Goal: Transaction & Acquisition: Purchase product/service

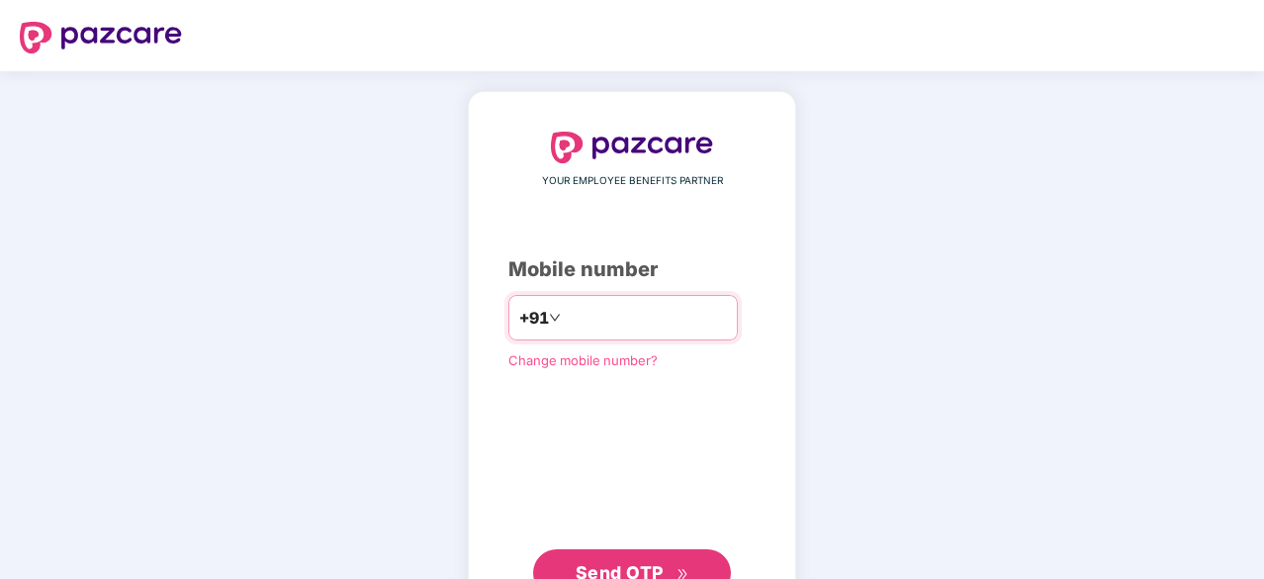
click at [581, 328] on input "number" at bounding box center [646, 318] width 162 height 32
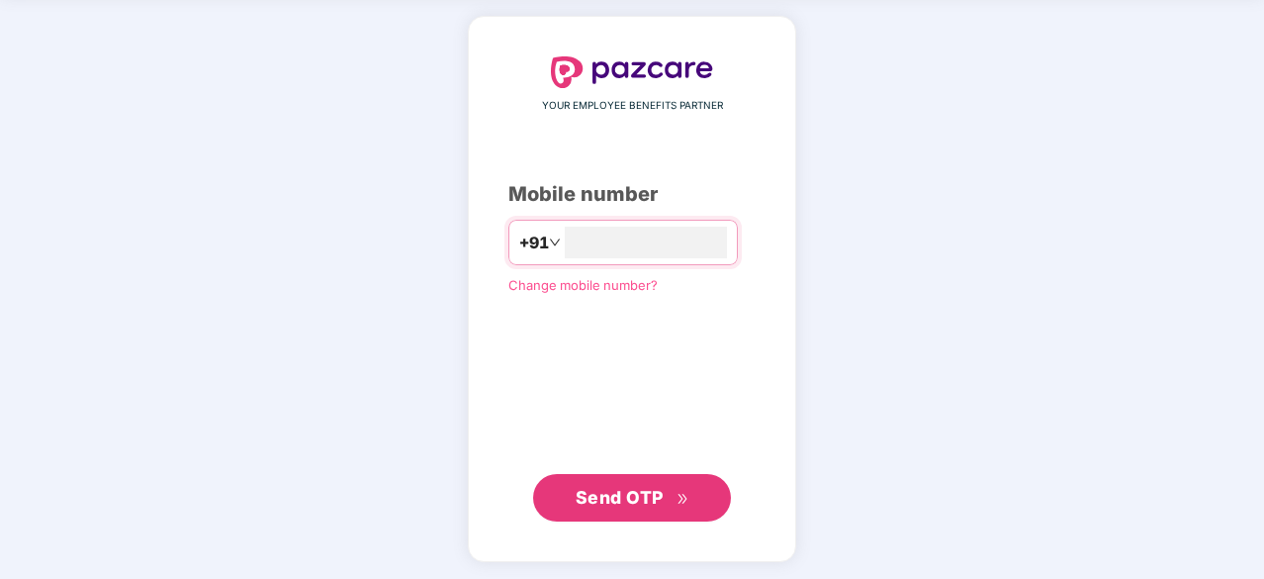
type input "**********"
click at [621, 485] on span "Send OTP" at bounding box center [633, 499] width 114 height 28
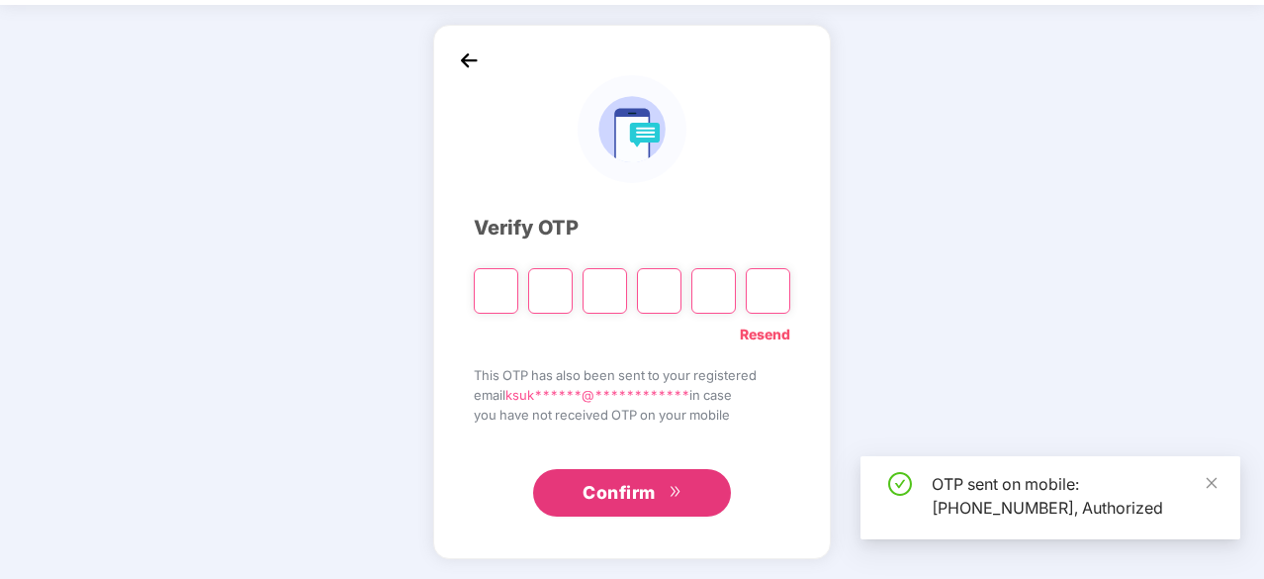
scroll to position [65, 0]
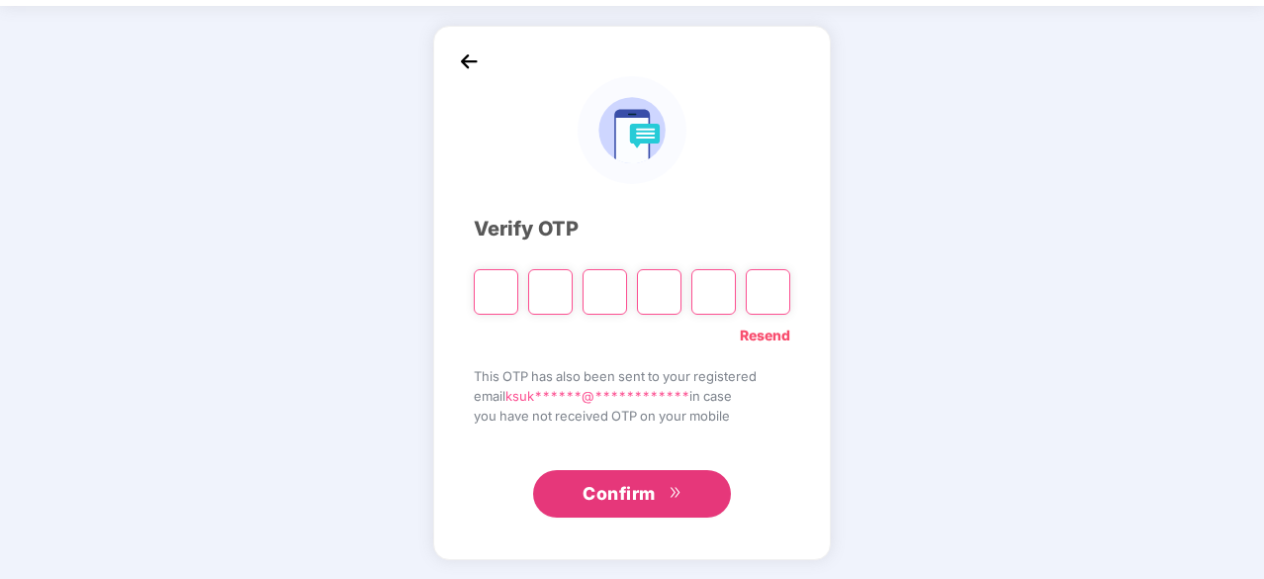
type input "*"
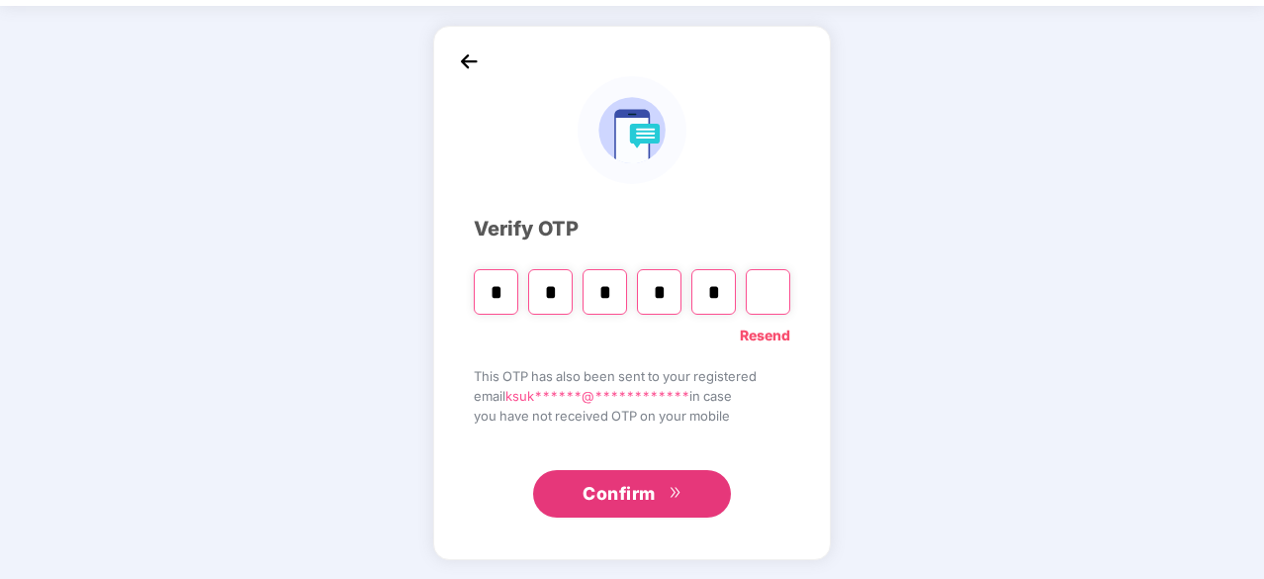
type input "*"
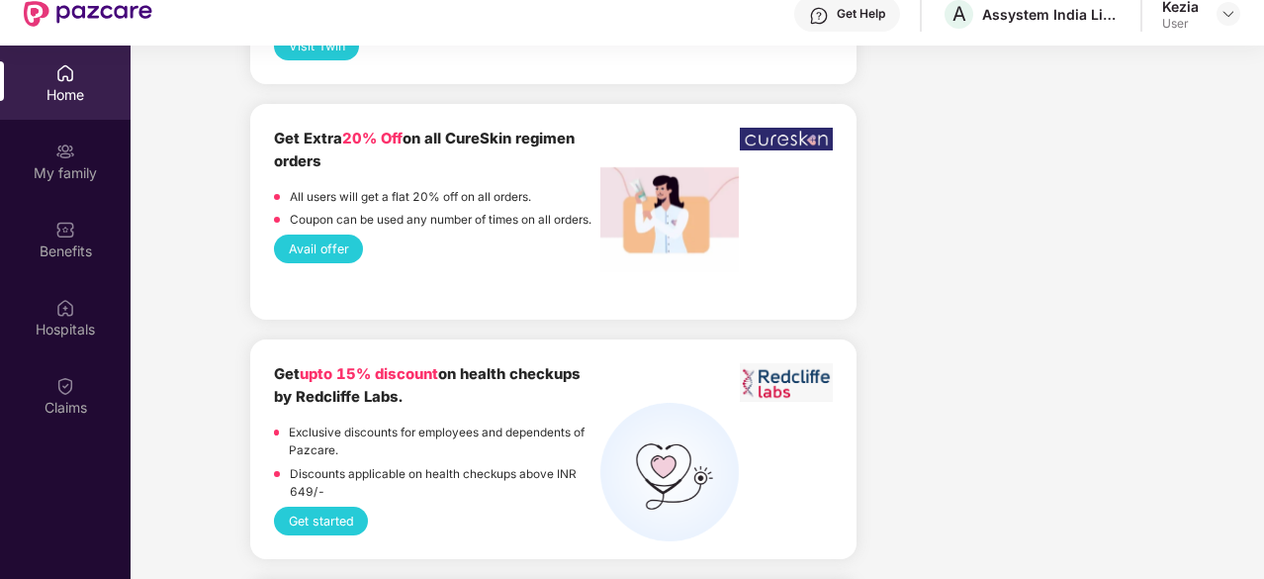
scroll to position [2176, 0]
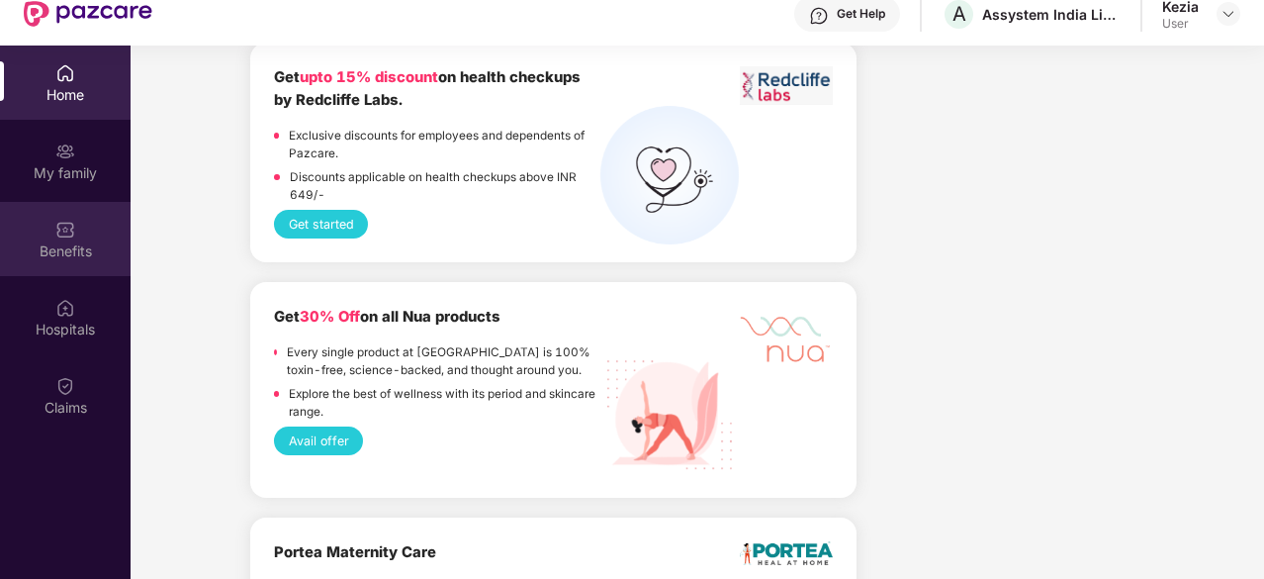
click at [56, 232] on img at bounding box center [65, 230] width 20 height 20
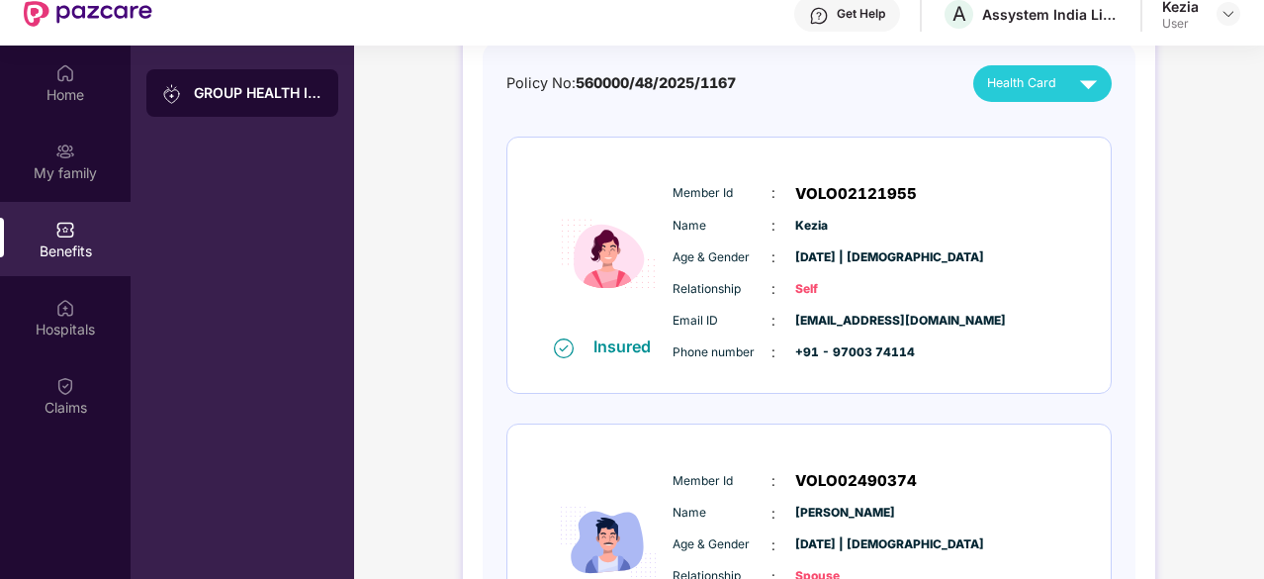
scroll to position [375, 0]
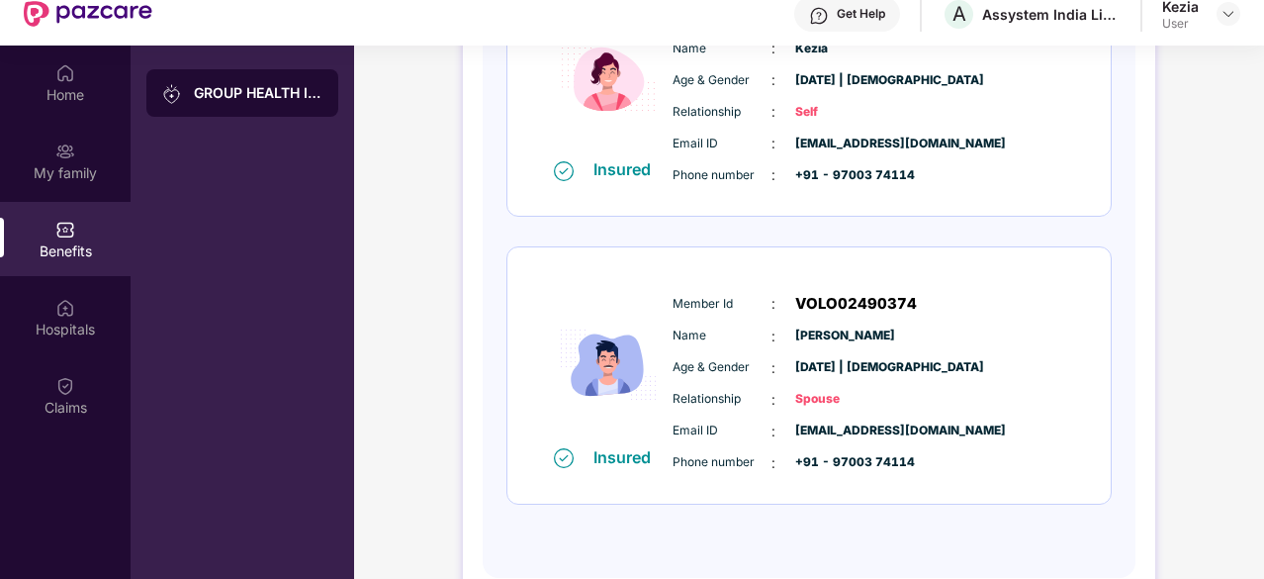
click at [1078, 361] on div "Insured Member Id : VOLO02490374 Name : Sushanth Kocharla Age & Gender : 25 Sep…" at bounding box center [808, 375] width 603 height 256
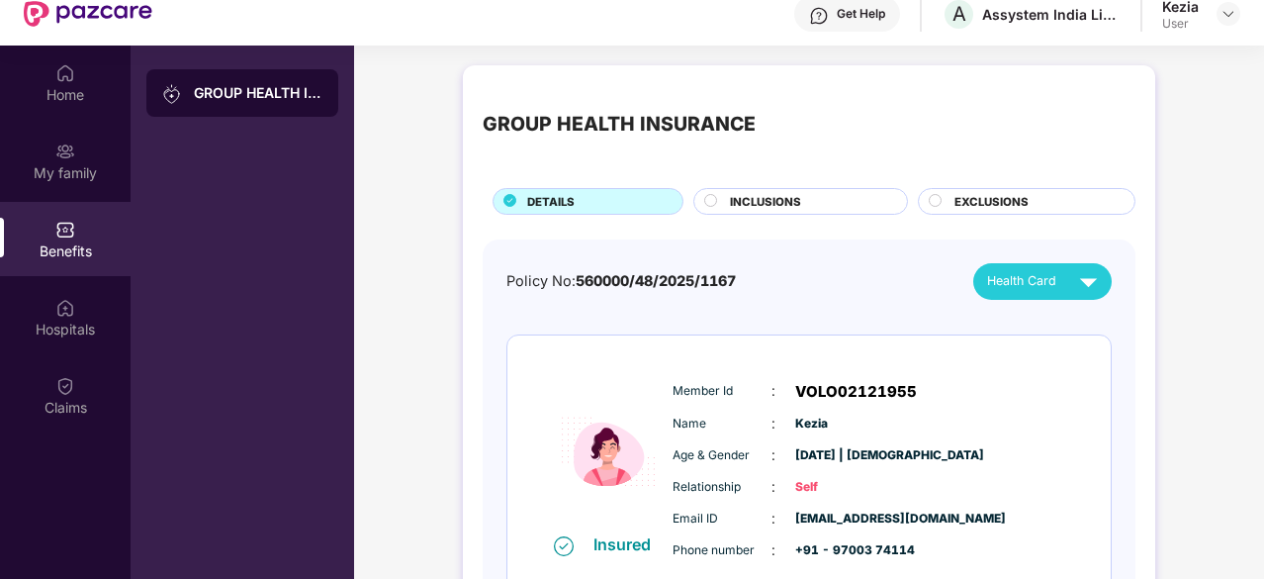
scroll to position [0, 0]
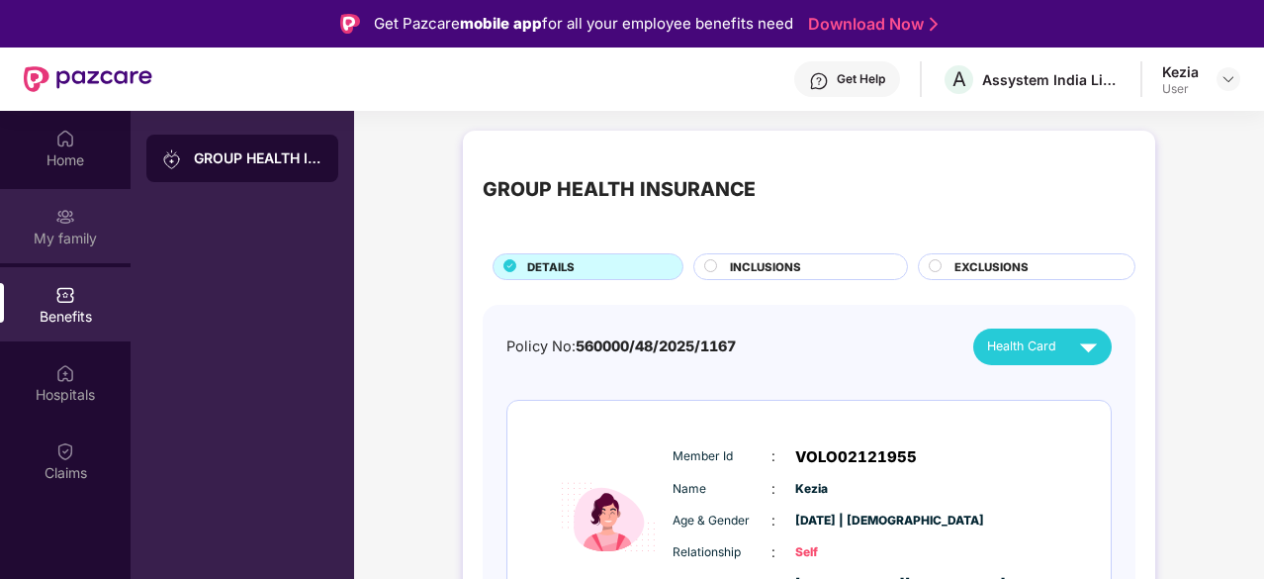
click at [65, 213] on img at bounding box center [65, 217] width 20 height 20
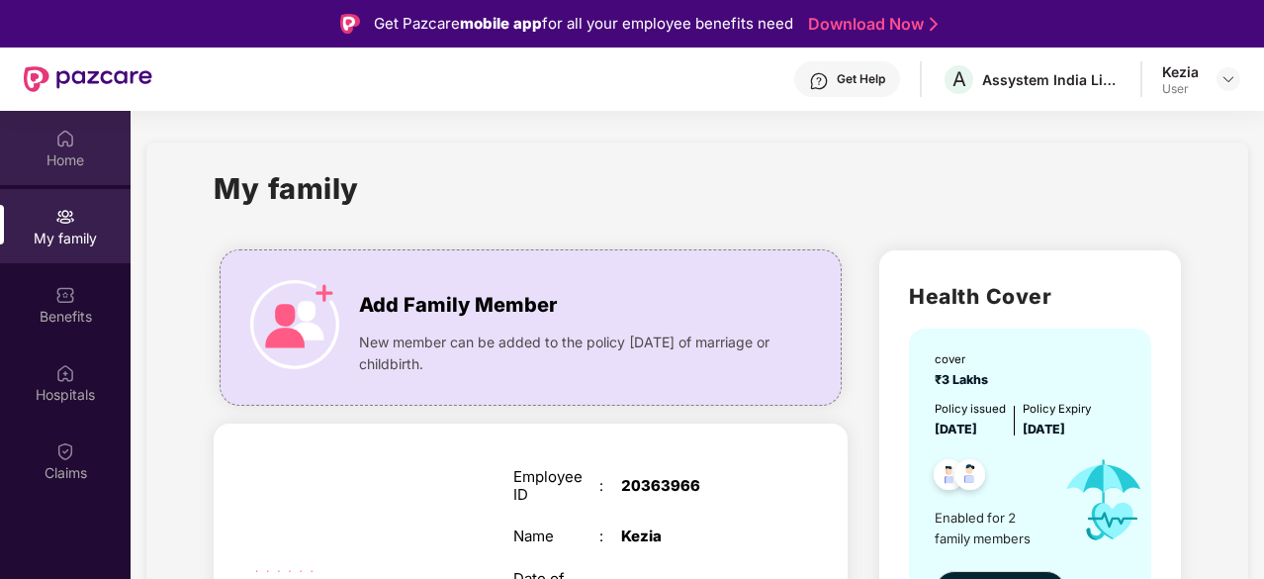
click at [69, 140] on img at bounding box center [65, 139] width 20 height 20
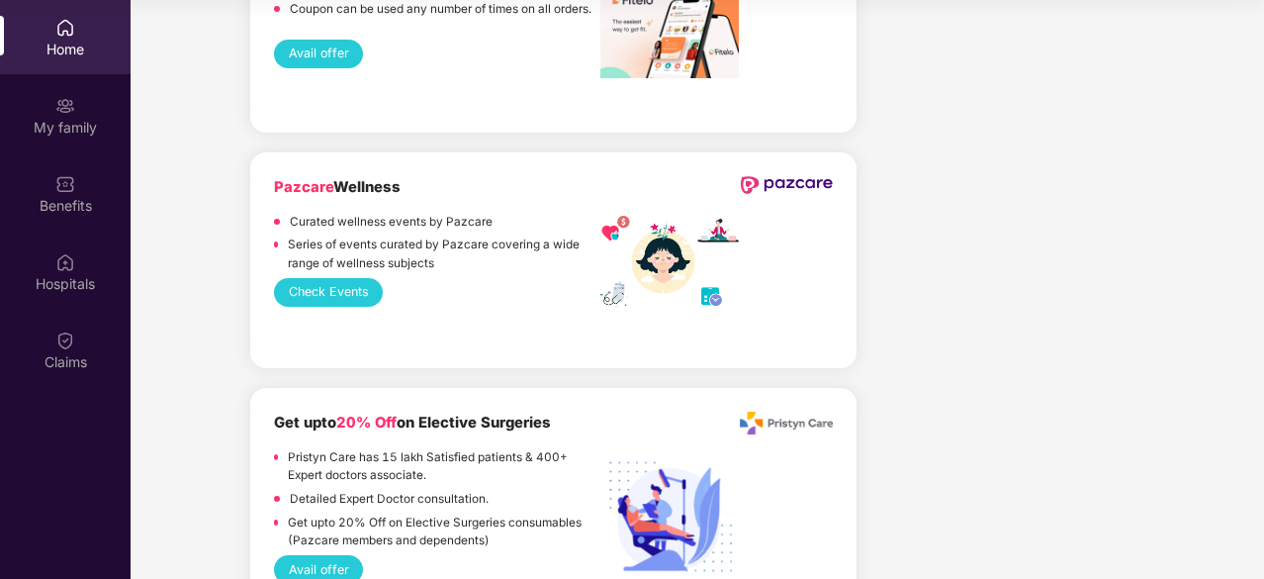
scroll to position [4186, 0]
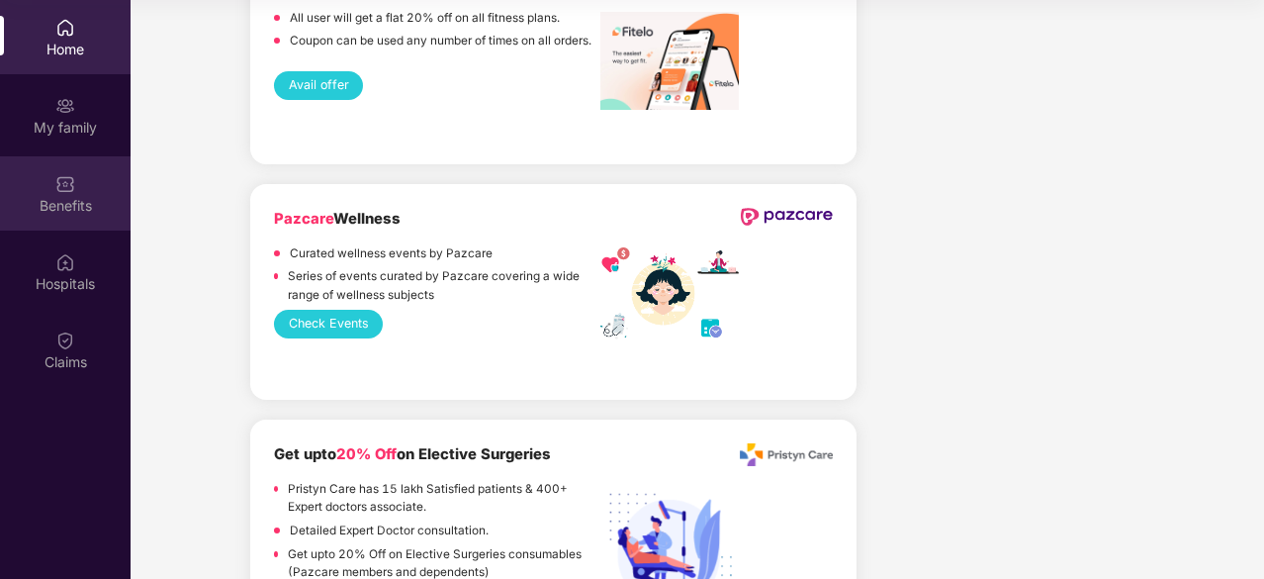
click at [24, 188] on div "Benefits" at bounding box center [65, 193] width 131 height 74
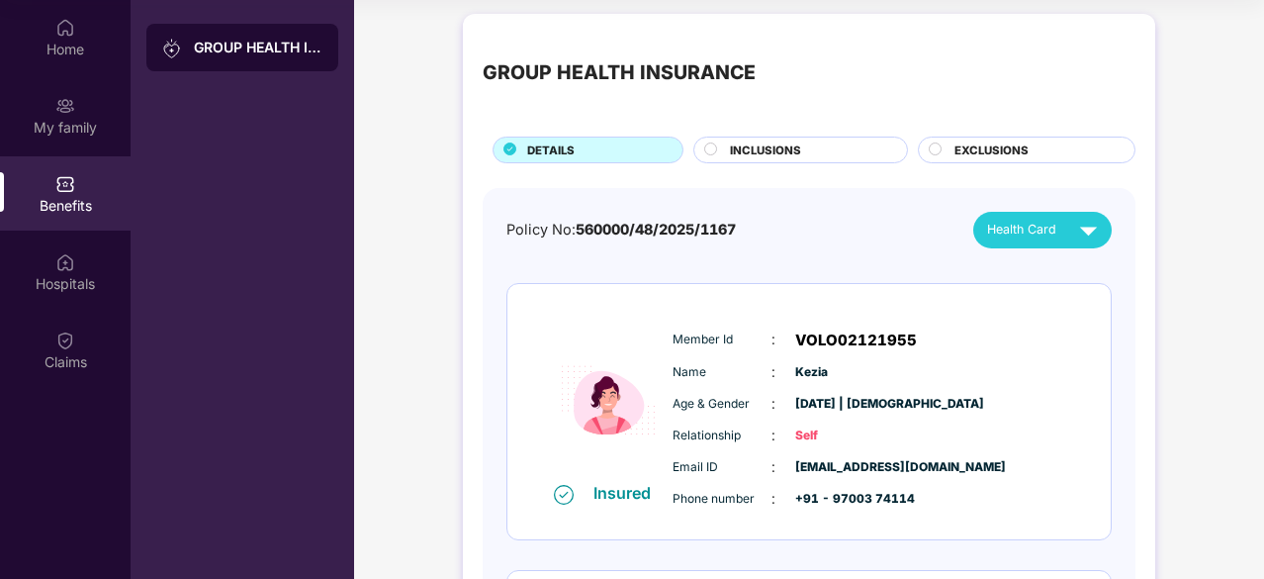
scroll to position [0, 0]
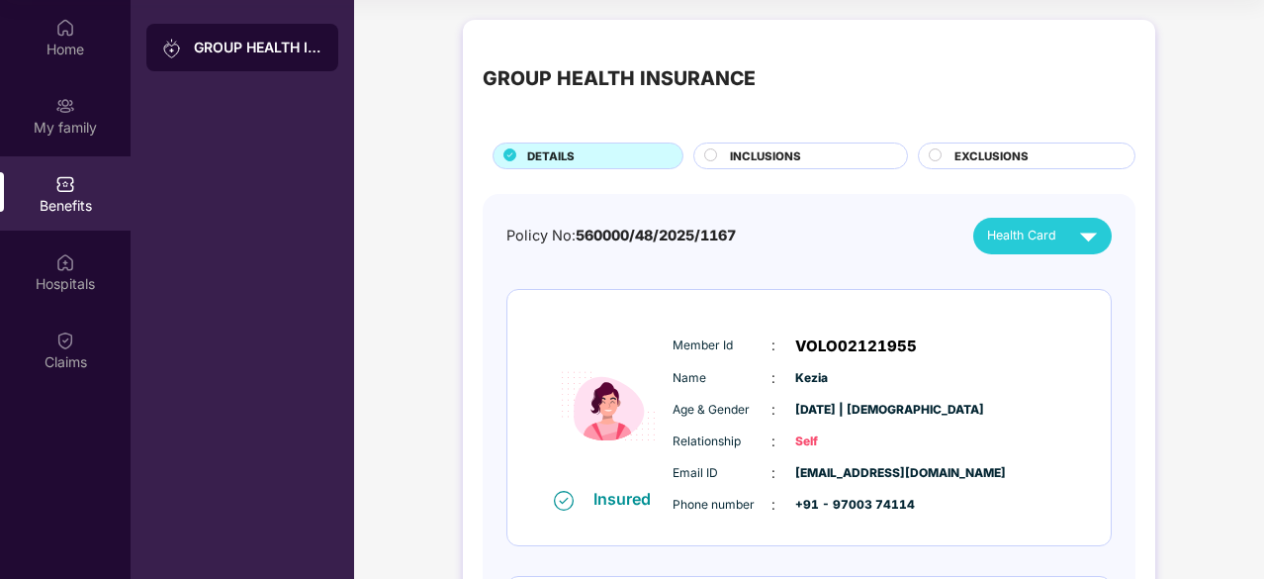
click at [830, 166] on div "INCLUSIONS" at bounding box center [808, 157] width 177 height 21
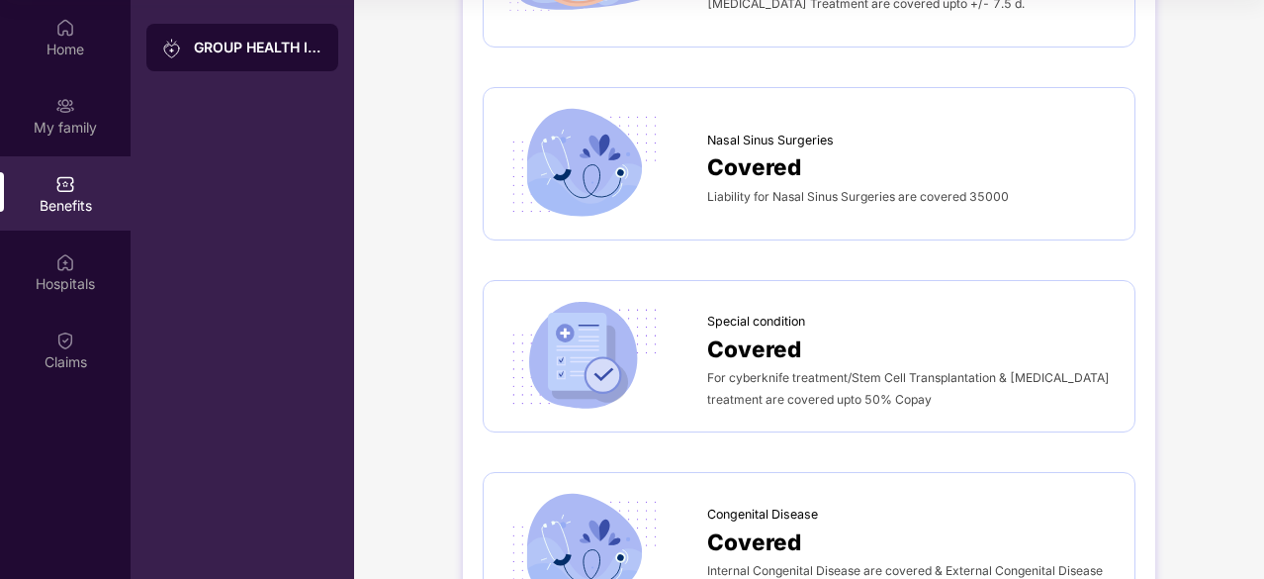
scroll to position [2293, 0]
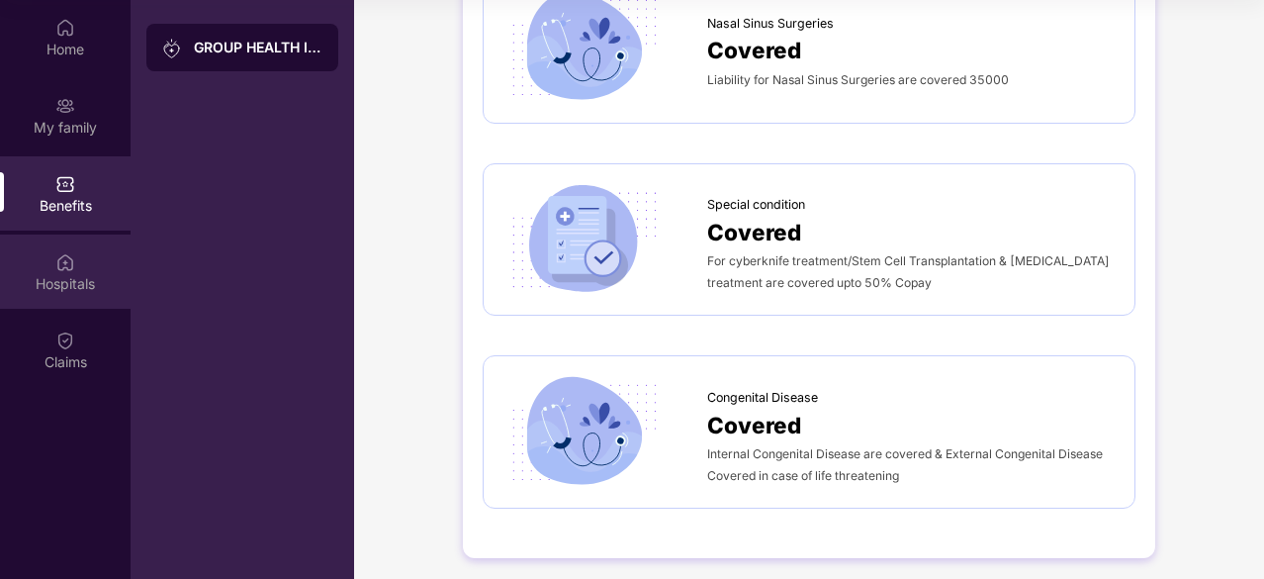
click at [0, 280] on div "Hospitals" at bounding box center [65, 284] width 131 height 20
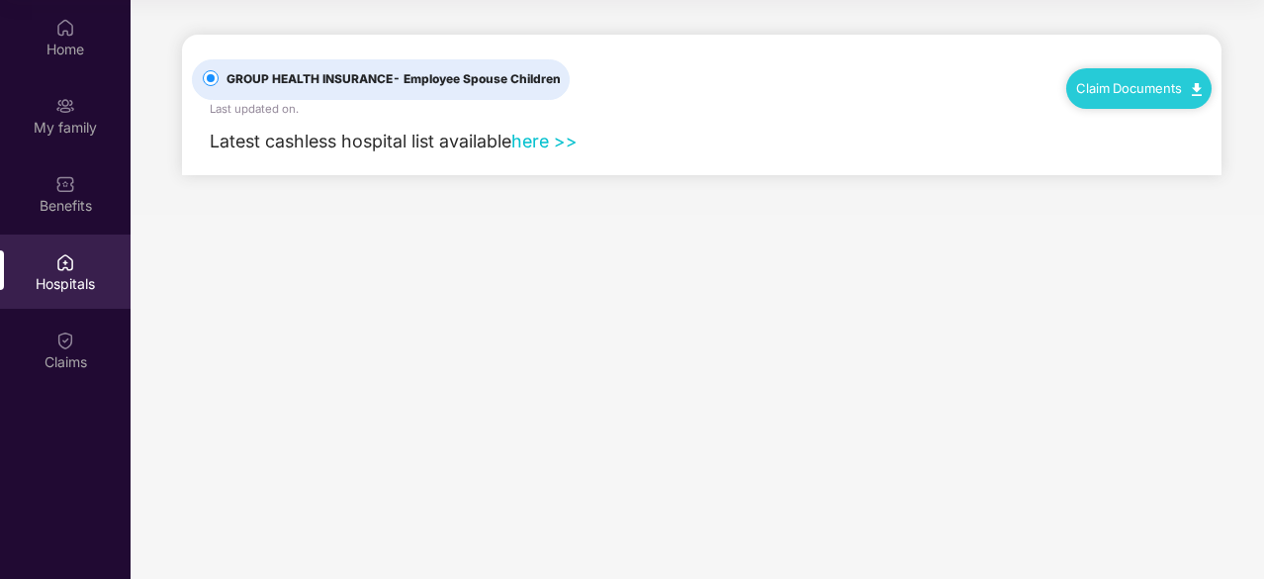
click at [538, 145] on link "here >>" at bounding box center [544, 141] width 66 height 21
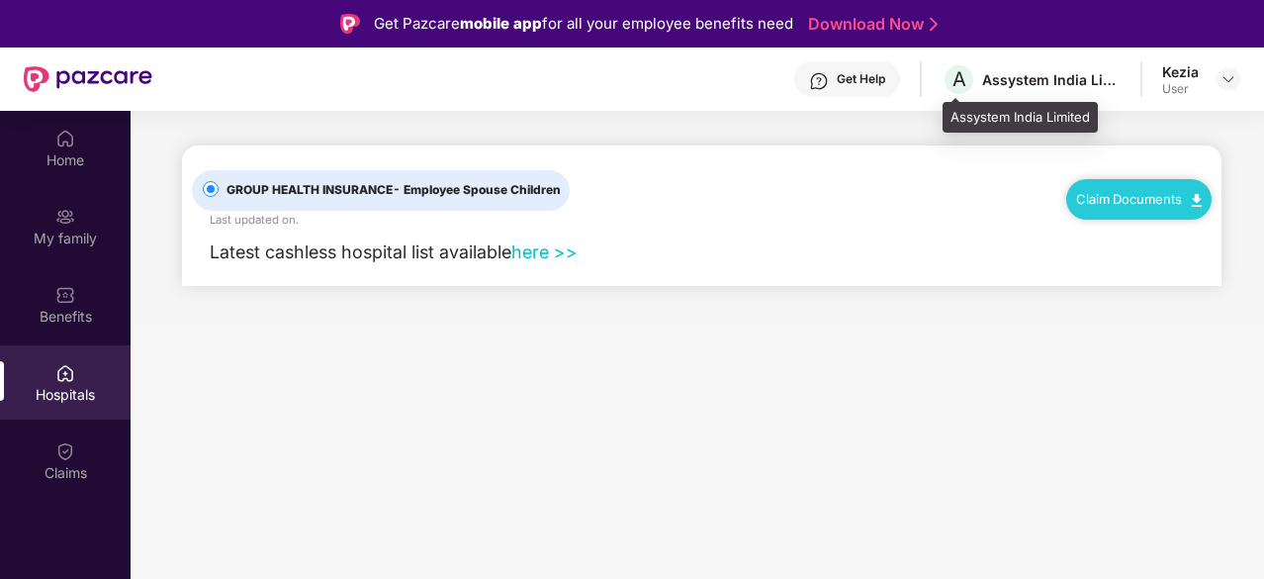
click at [1108, 81] on div "Assystem India Limited" at bounding box center [1051, 79] width 138 height 19
click at [1234, 81] on img at bounding box center [1228, 79] width 16 height 16
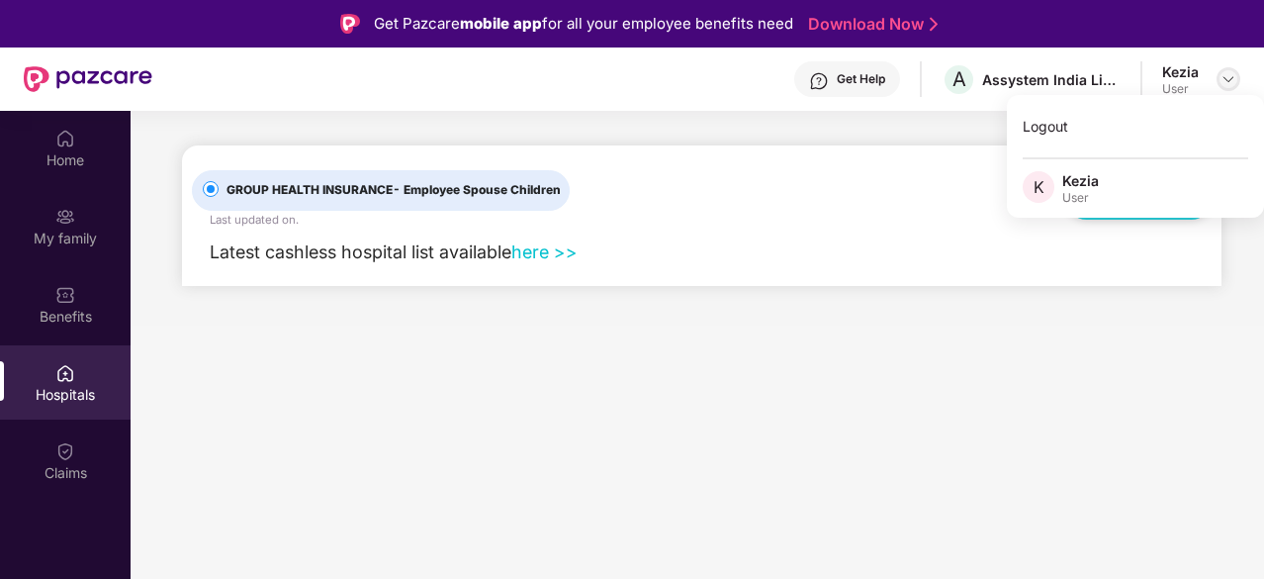
click at [1234, 81] on img at bounding box center [1228, 79] width 16 height 16
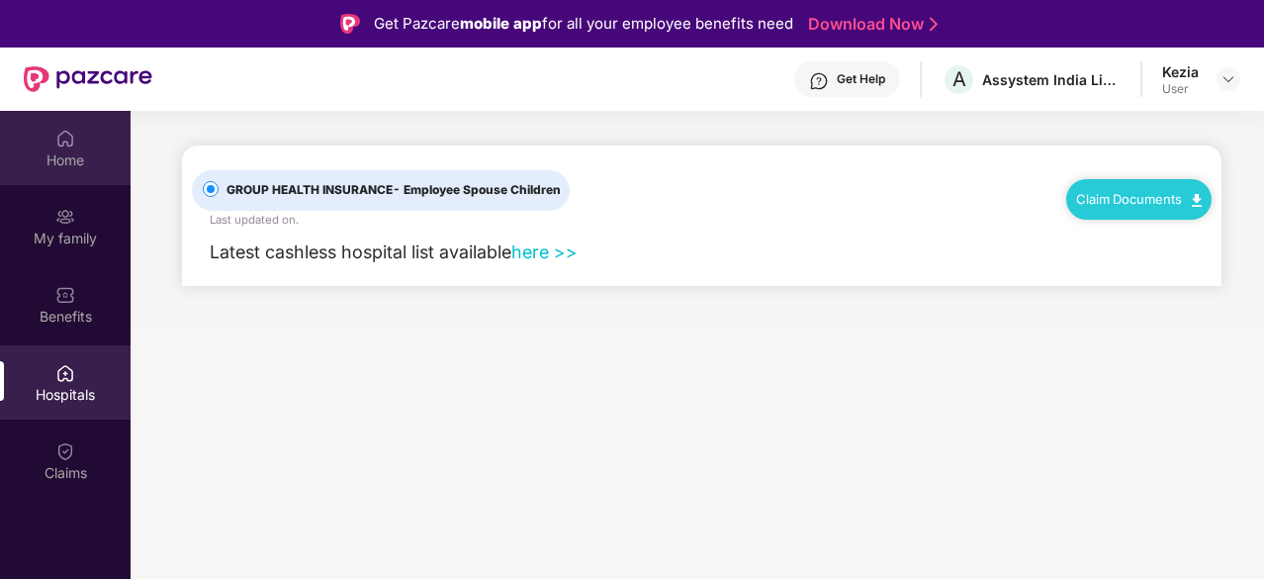
click at [93, 132] on div "Home" at bounding box center [65, 148] width 131 height 74
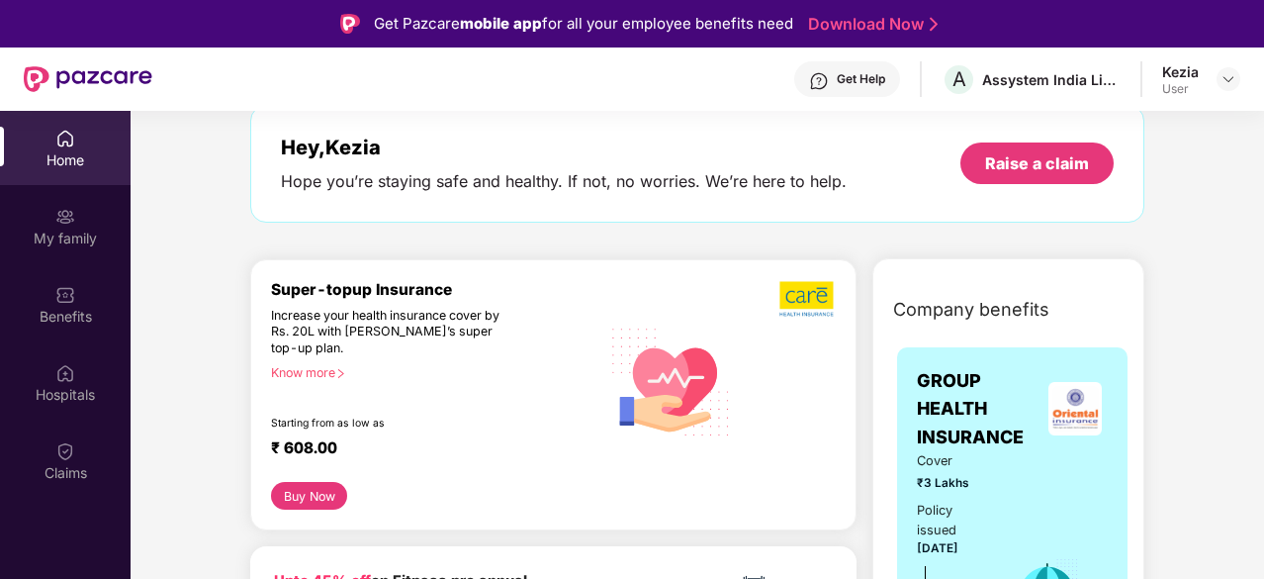
scroll to position [198, 0]
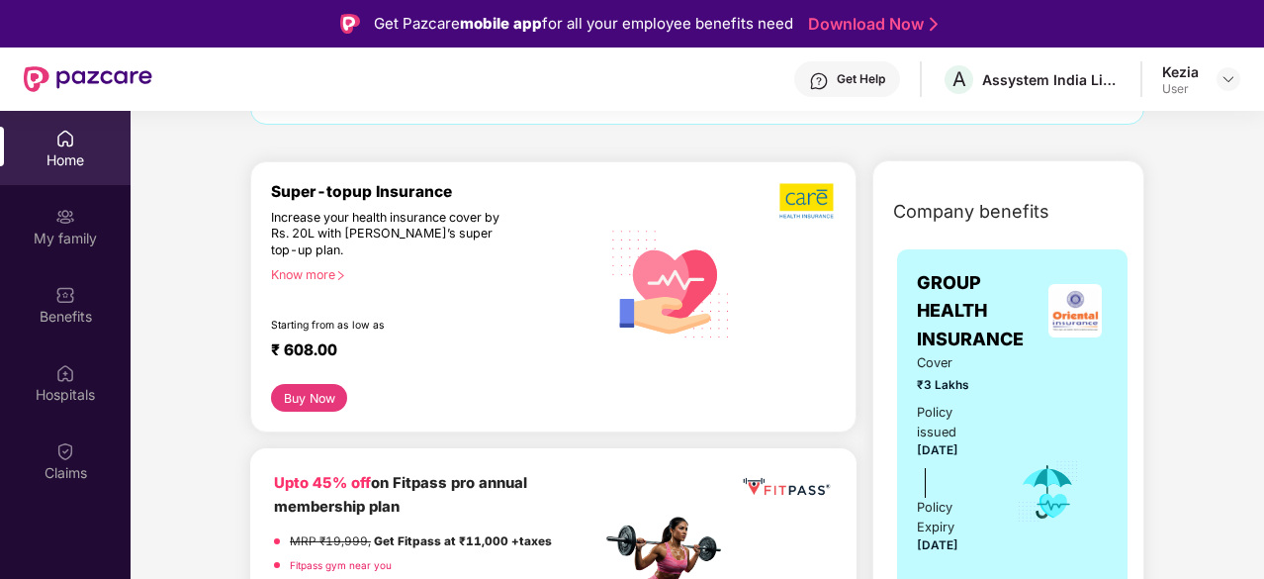
click at [297, 270] on div "Know more" at bounding box center [429, 274] width 317 height 14
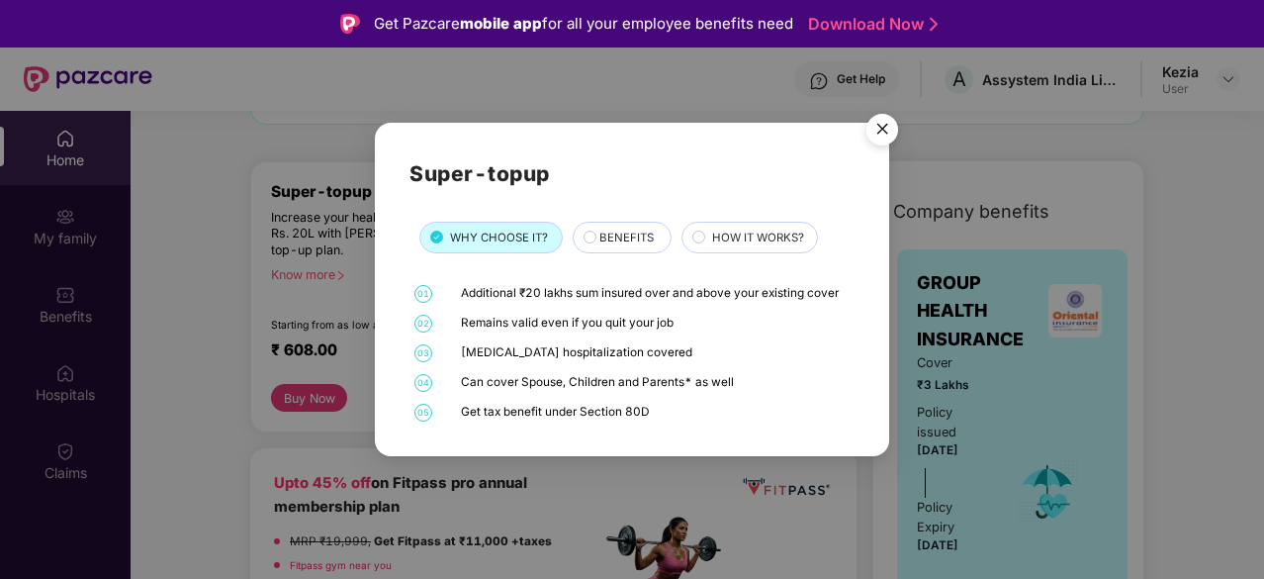
click at [888, 137] on img "Close" at bounding box center [882, 132] width 55 height 55
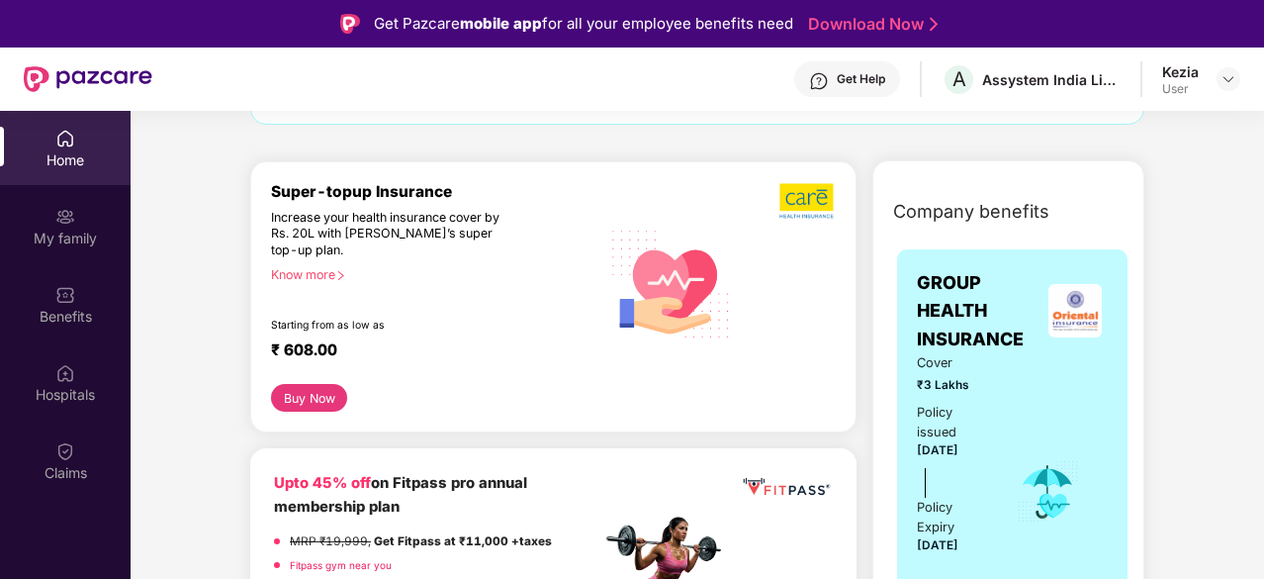
click at [317, 276] on div "Know more" at bounding box center [429, 274] width 317 height 14
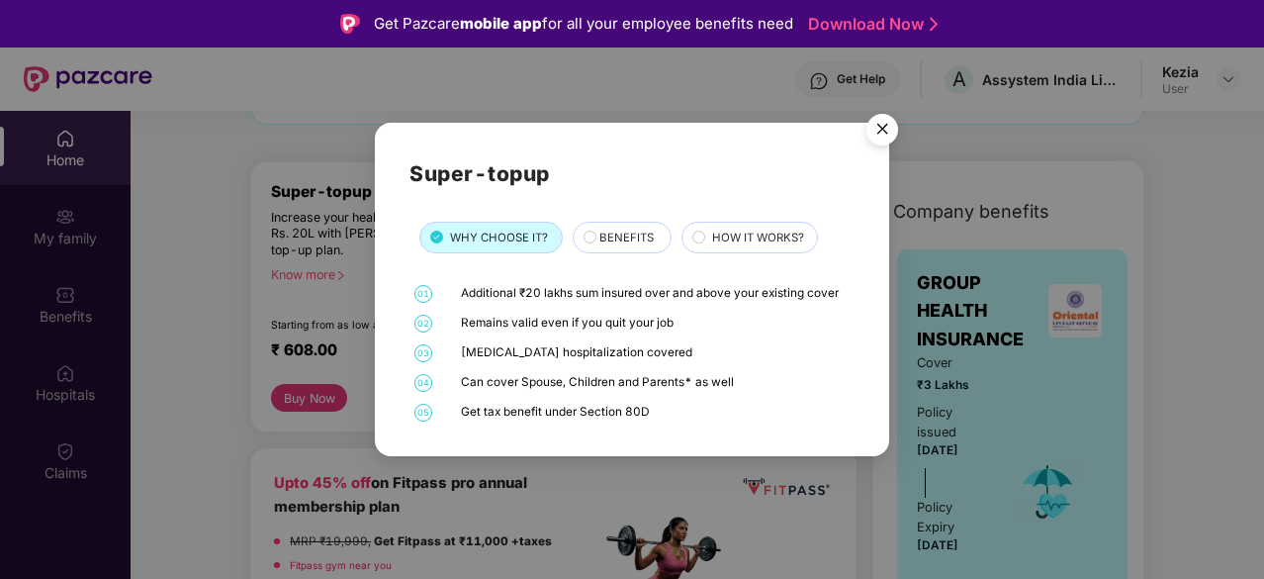
click at [726, 241] on span "HOW IT WORKS?" at bounding box center [758, 237] width 92 height 18
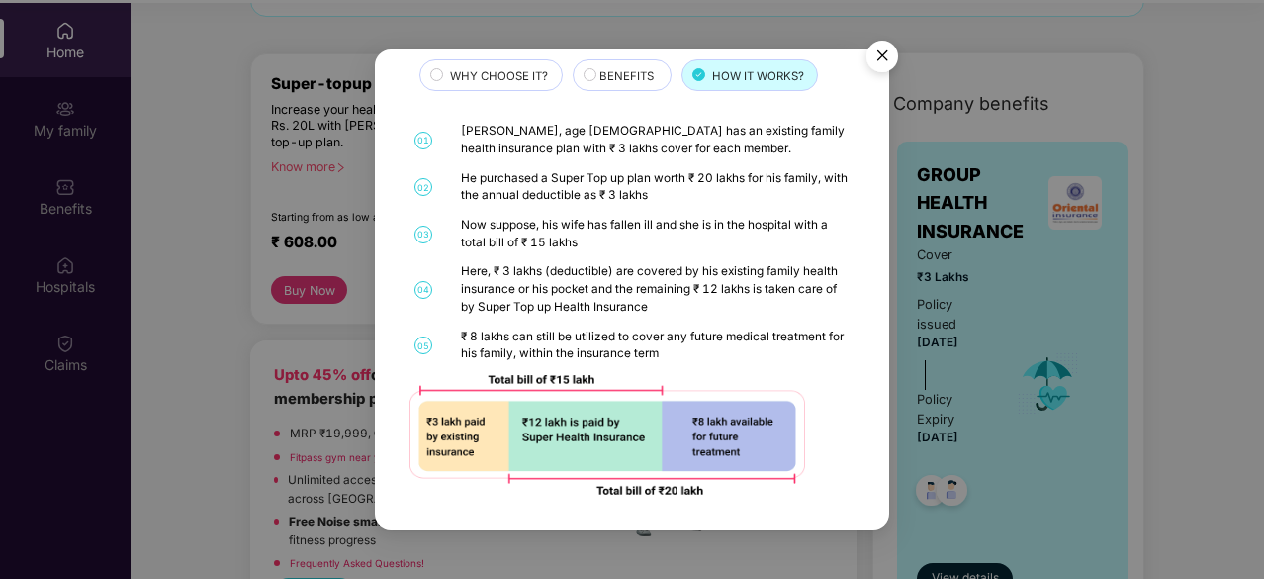
scroll to position [111, 0]
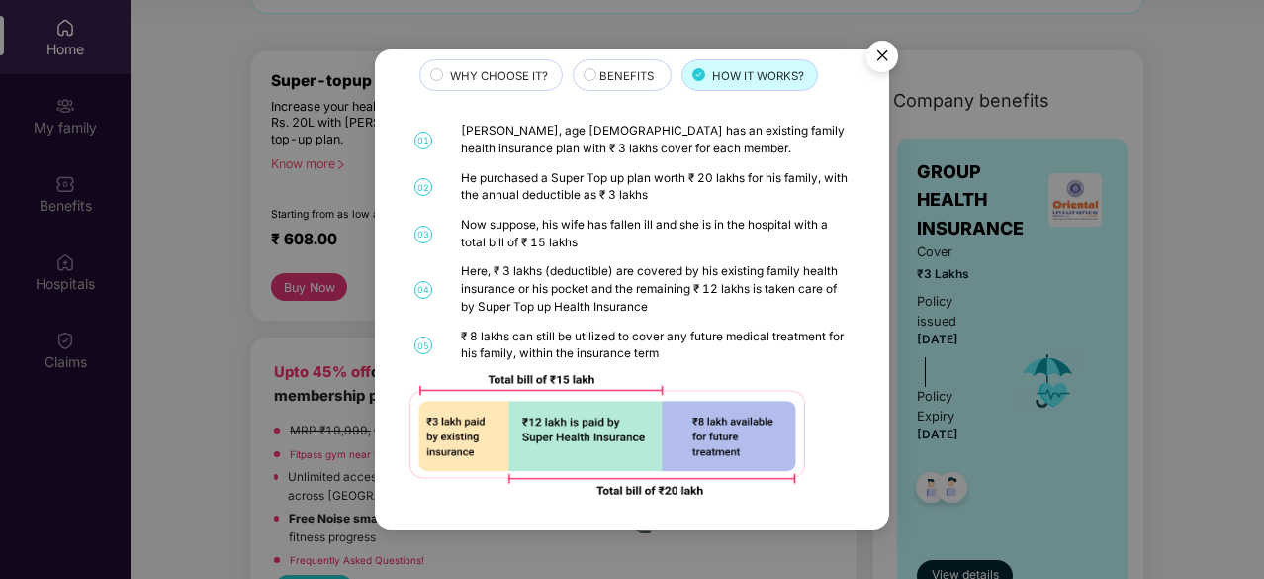
click at [574, 79] on div "BENEFITS" at bounding box center [622, 75] width 99 height 32
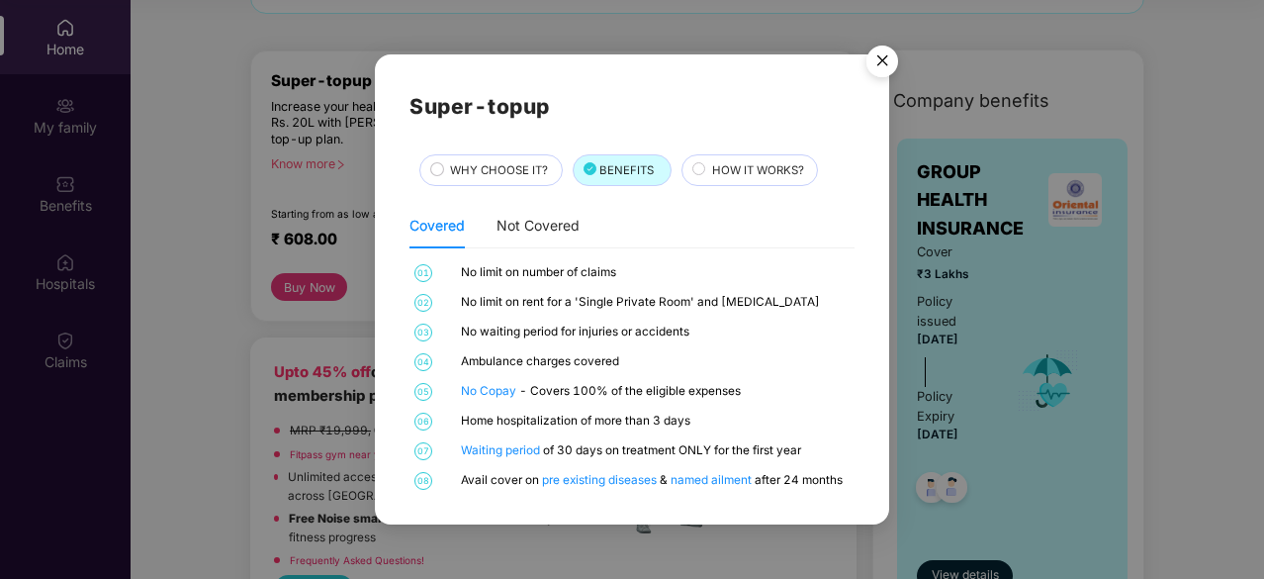
scroll to position [0, 0]
click at [884, 62] on img "Close" at bounding box center [882, 64] width 55 height 55
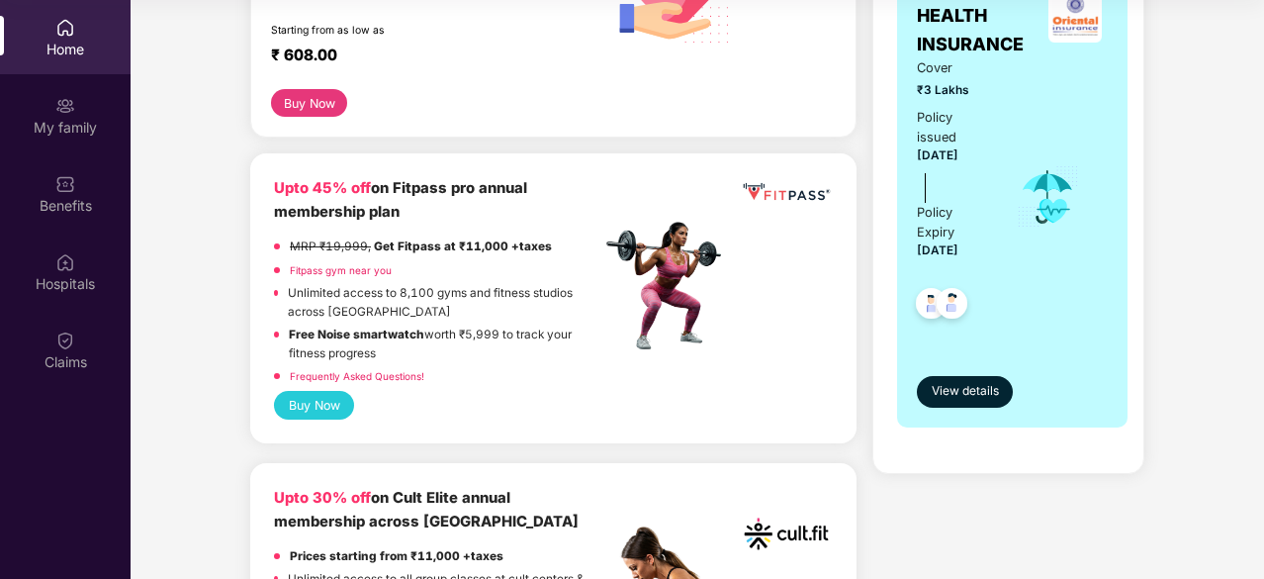
scroll to position [396, 0]
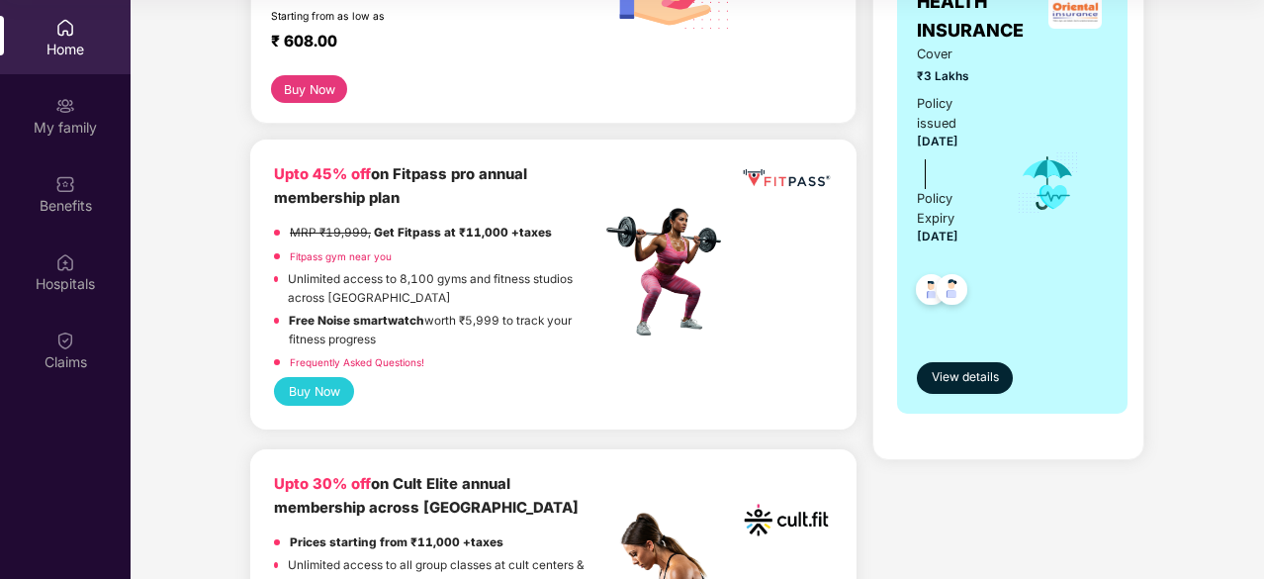
click at [357, 252] on link "Fitpass gym near you" at bounding box center [341, 256] width 102 height 12
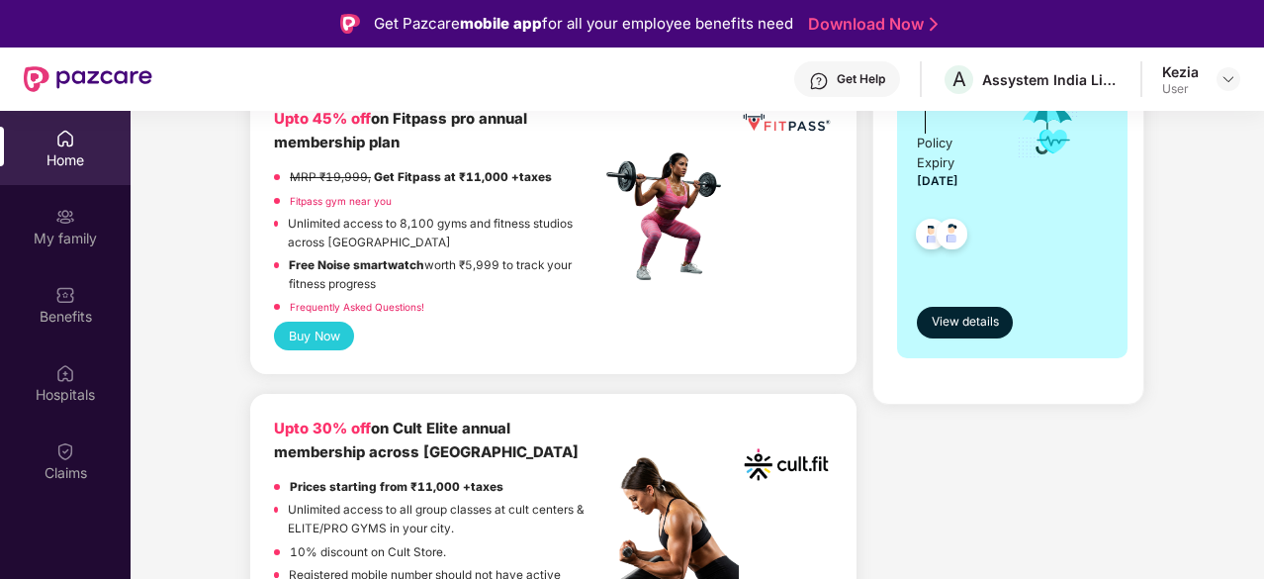
scroll to position [593, 0]
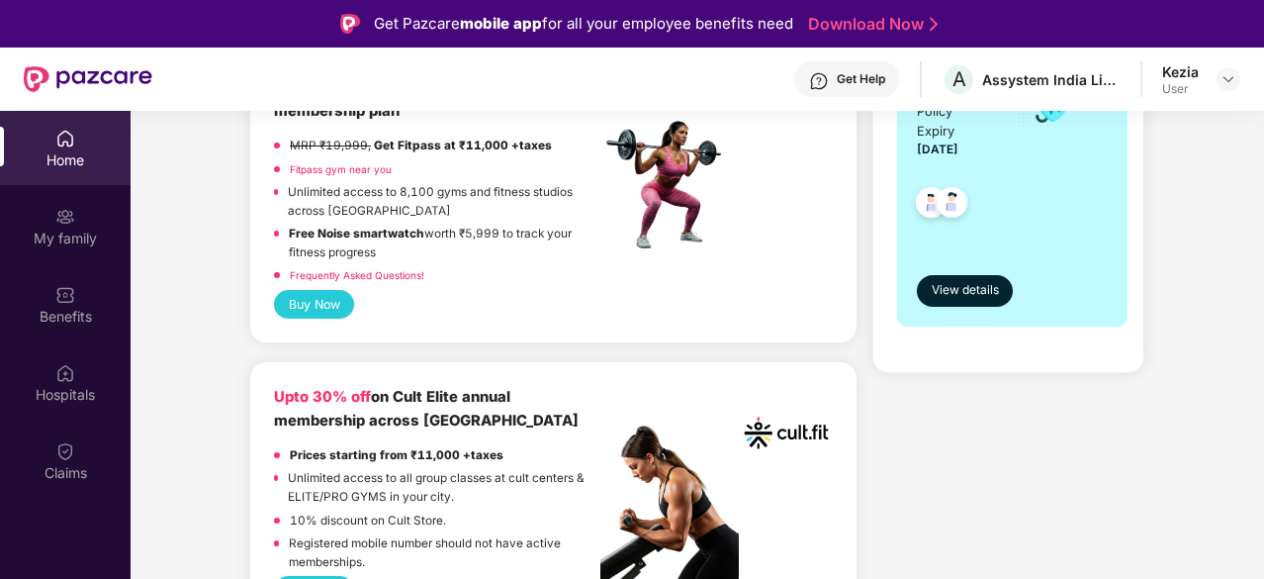
click at [316, 299] on button "Buy Now" at bounding box center [314, 304] width 80 height 29
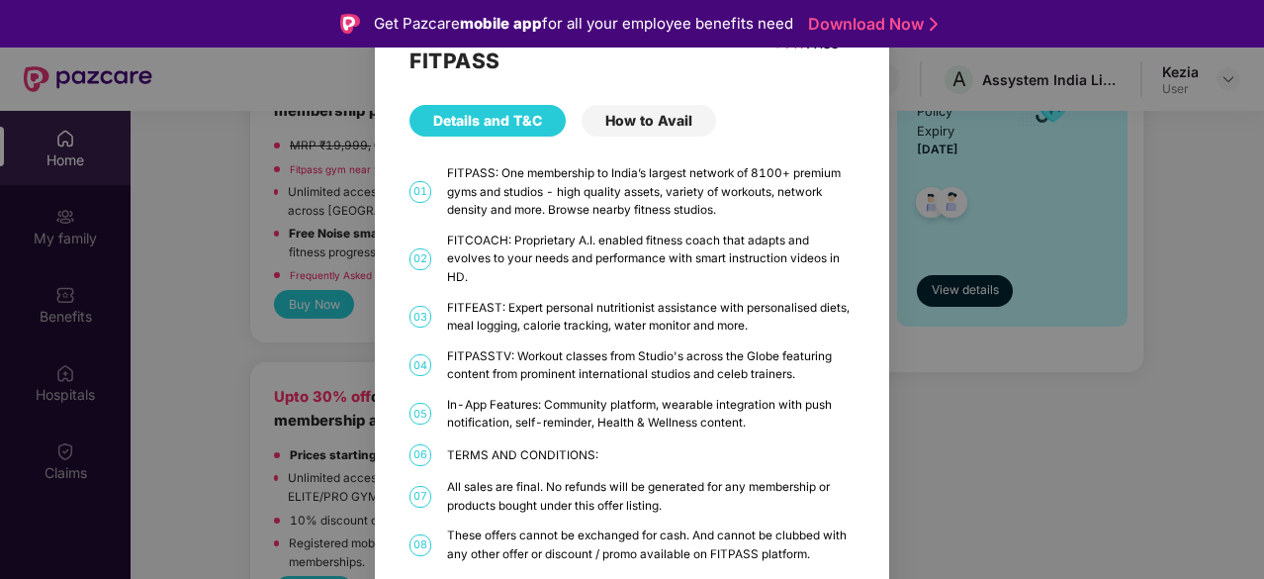
click at [626, 136] on div "How to Avail" at bounding box center [649, 121] width 135 height 32
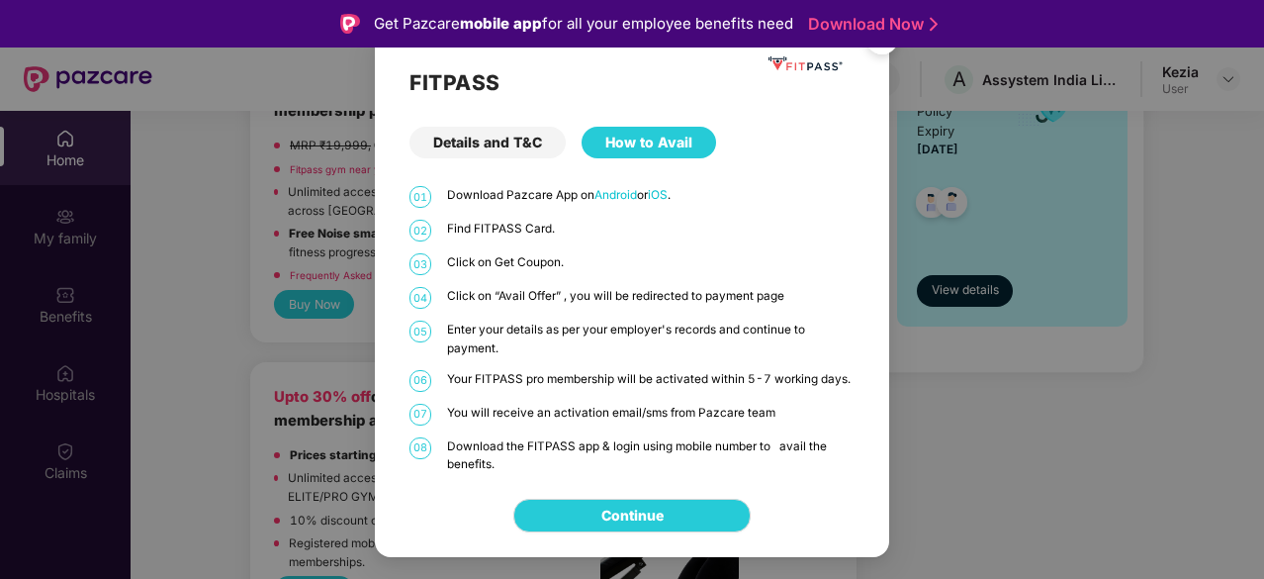
click at [510, 133] on div "Details and T&C" at bounding box center [487, 143] width 156 height 32
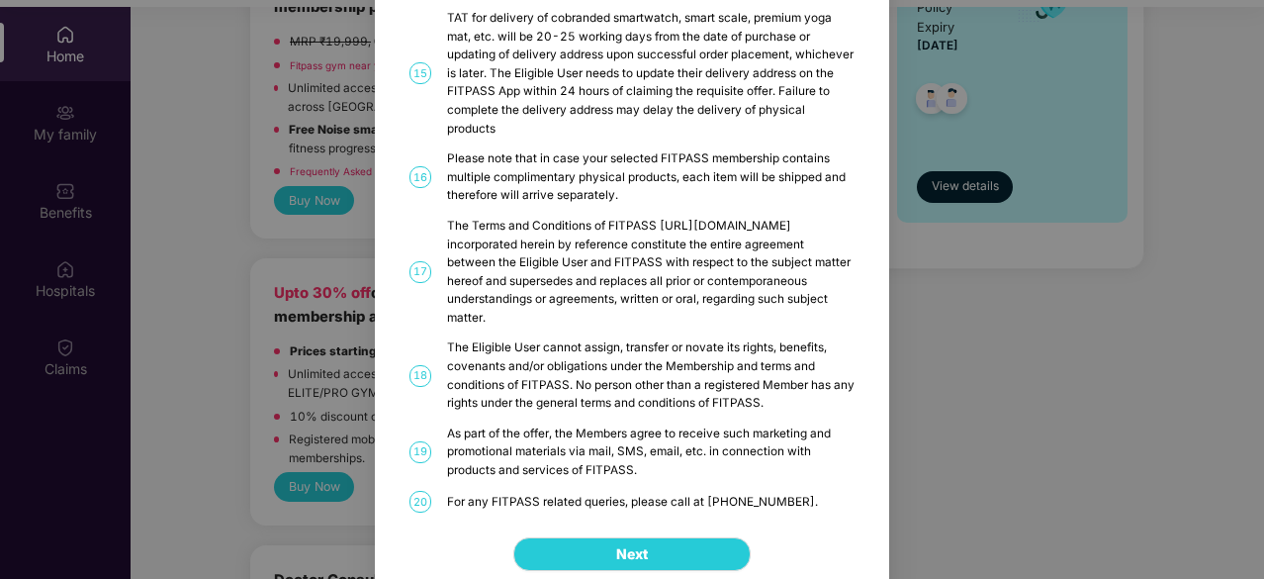
scroll to position [111, 0]
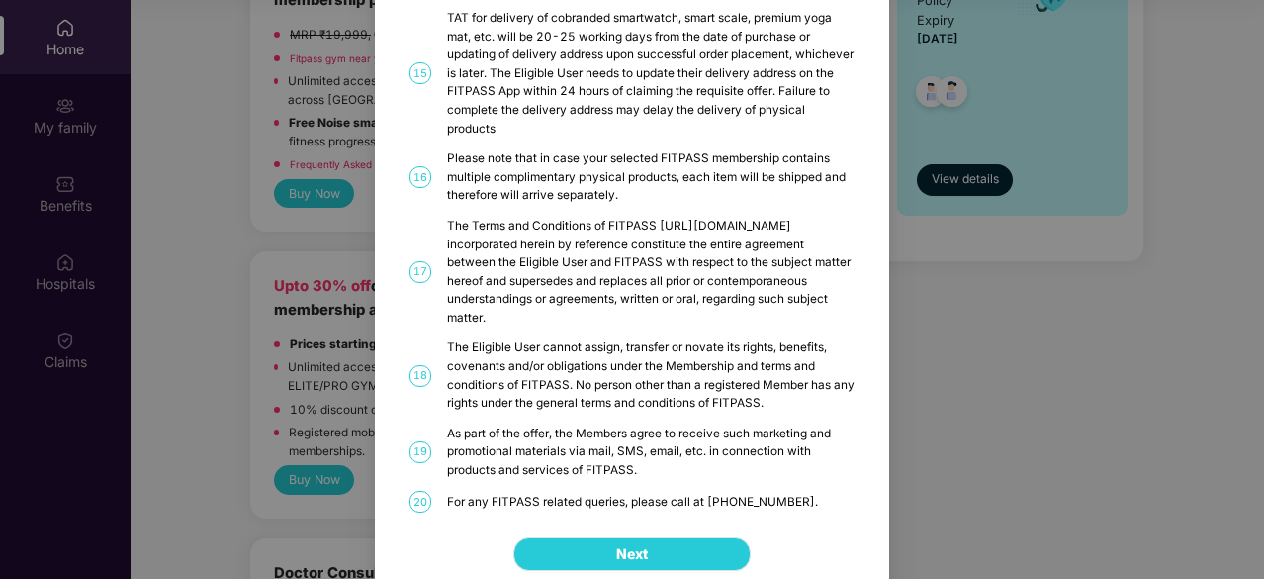
click at [611, 541] on button "Next" at bounding box center [631, 554] width 237 height 34
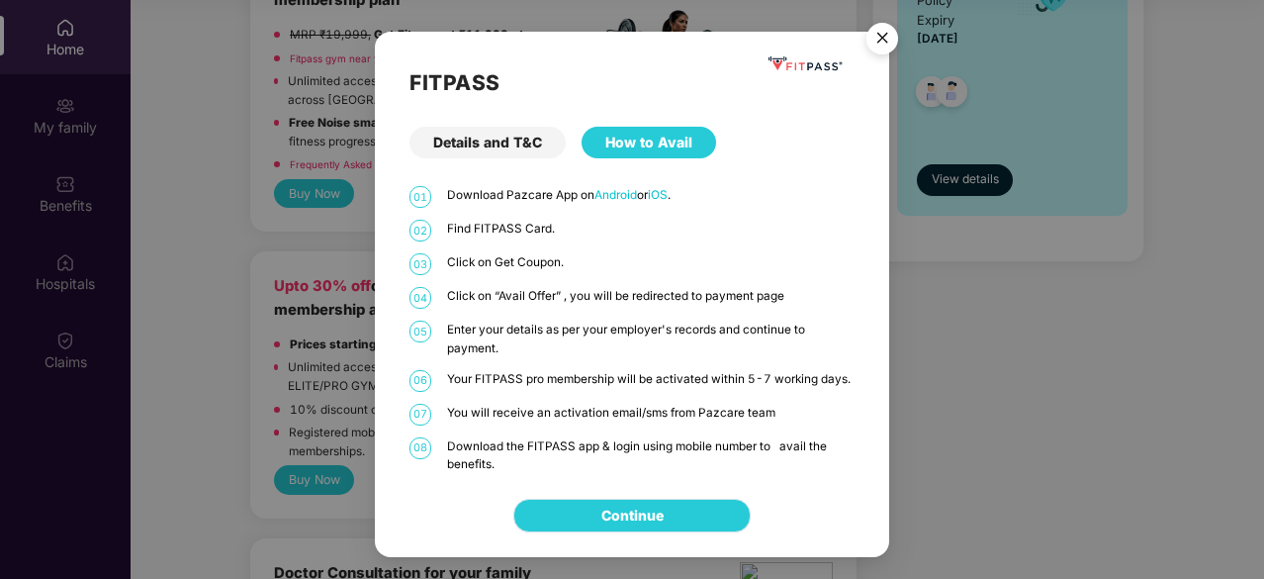
click at [655, 513] on link "Continue" at bounding box center [632, 515] width 62 height 22
click at [882, 38] on img "Close" at bounding box center [882, 41] width 55 height 55
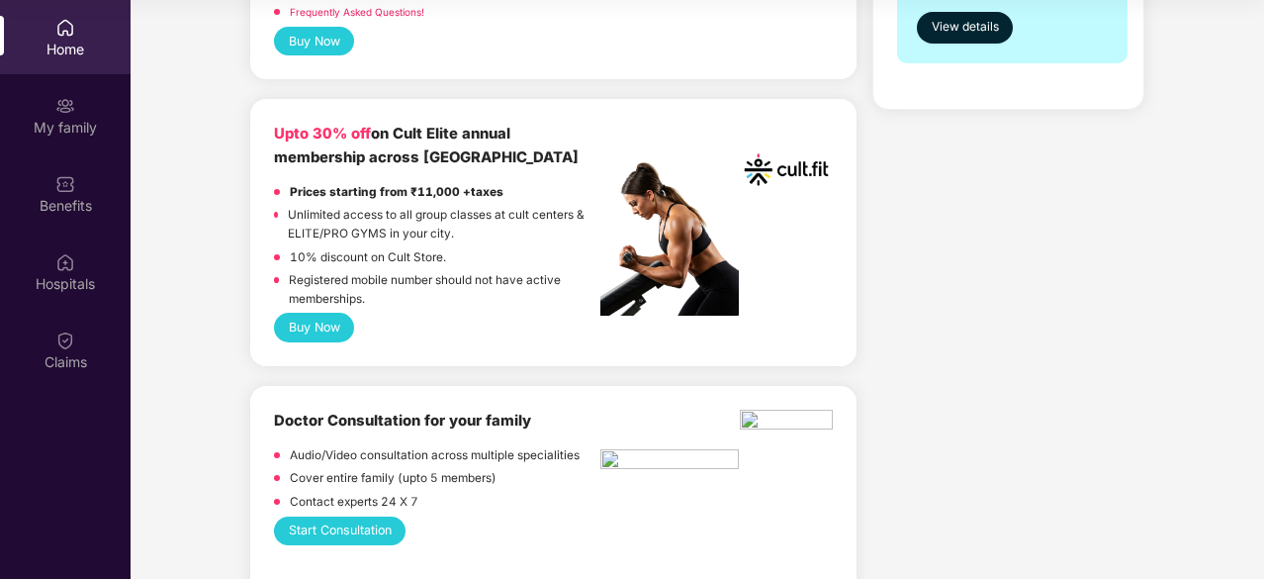
scroll to position [791, 0]
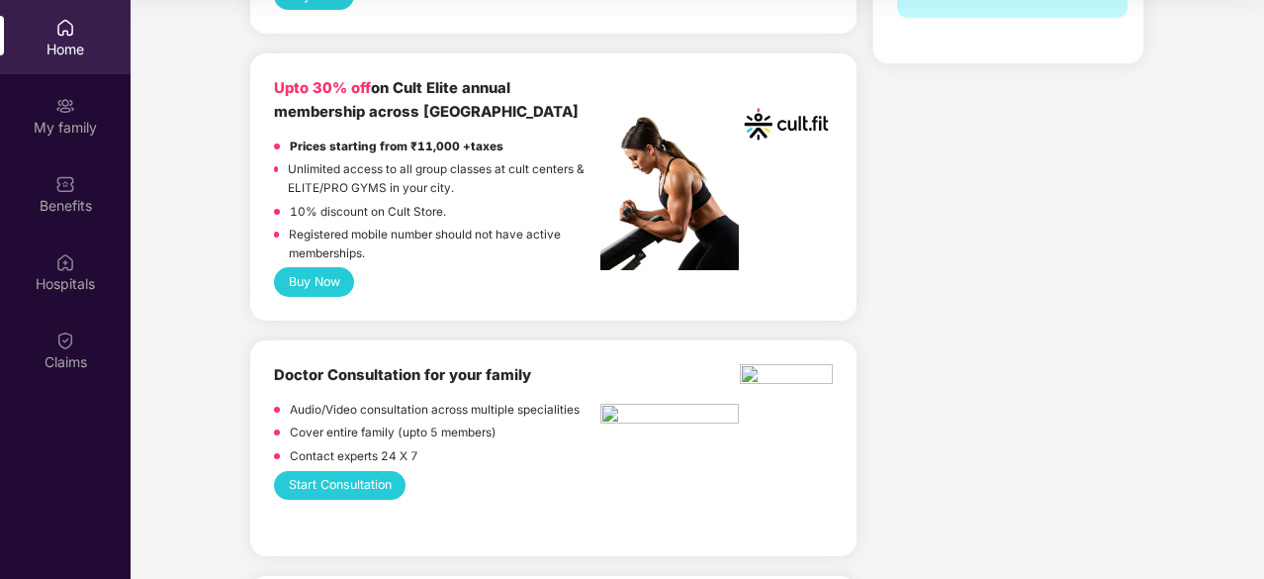
click at [342, 296] on div "Upto 30% off on Cult Elite annual membership across India Prices starting from …" at bounding box center [553, 186] width 606 height 266
click at [340, 278] on button "Buy Now" at bounding box center [314, 281] width 80 height 29
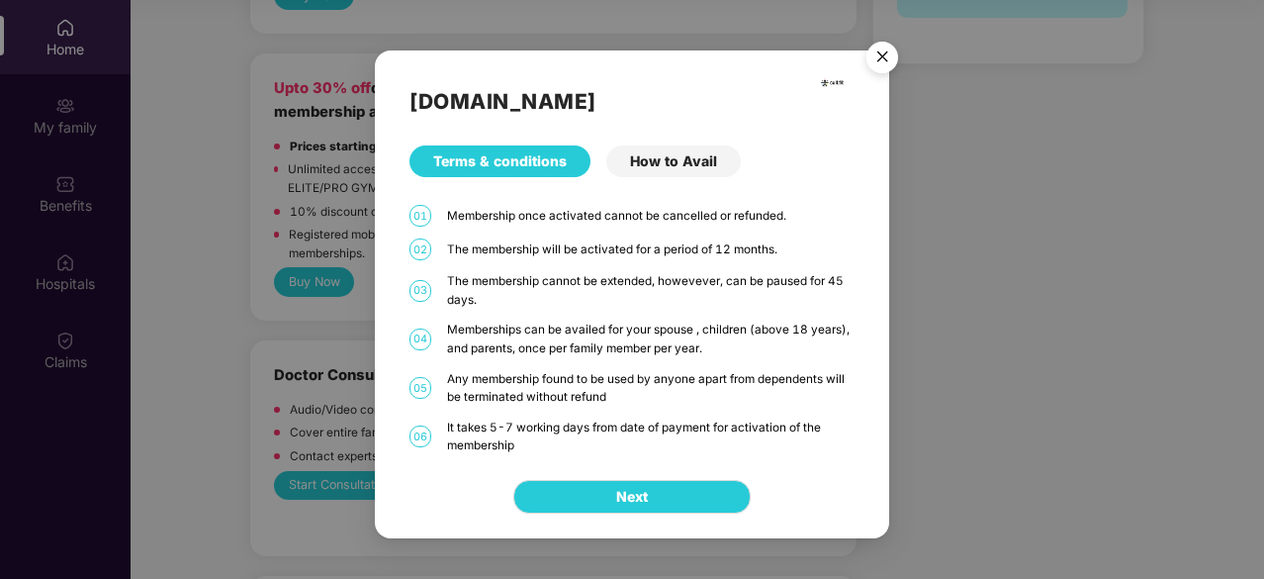
click at [645, 155] on div "How to Avail" at bounding box center [673, 161] width 135 height 32
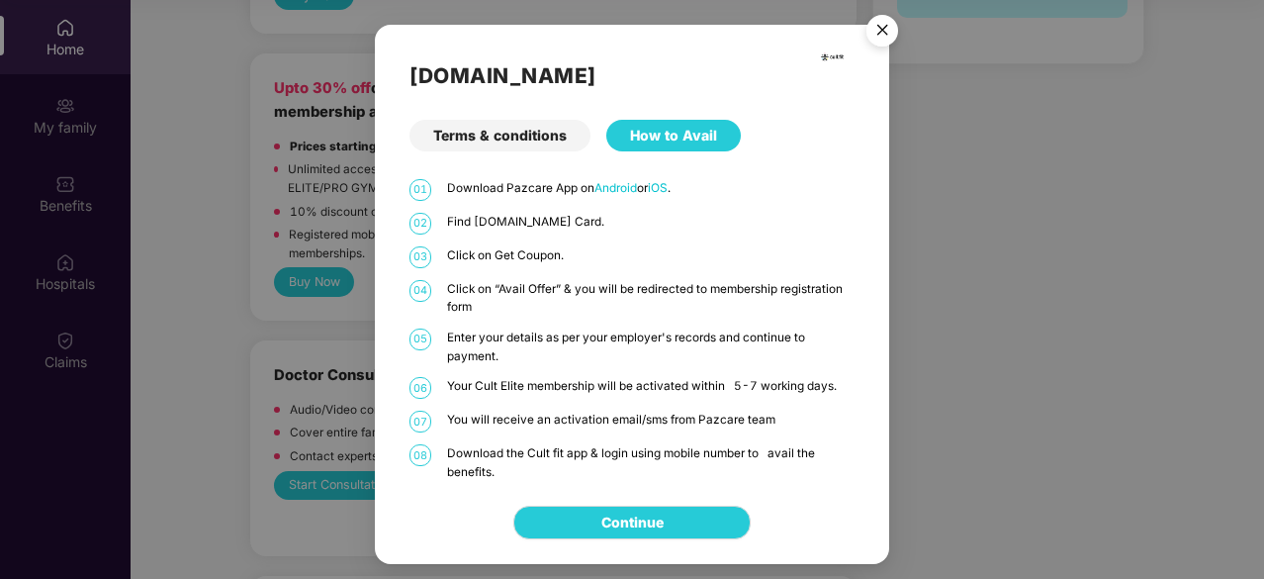
click at [553, 130] on div "Terms & conditions" at bounding box center [499, 136] width 181 height 32
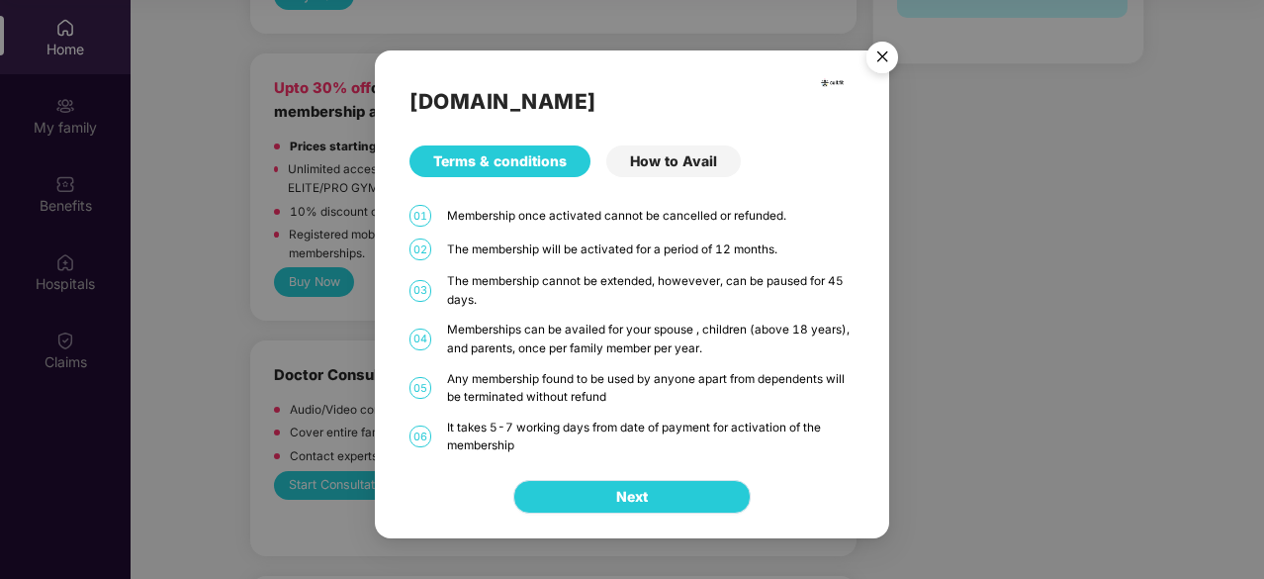
click at [577, 494] on button "Next" at bounding box center [631, 497] width 237 height 34
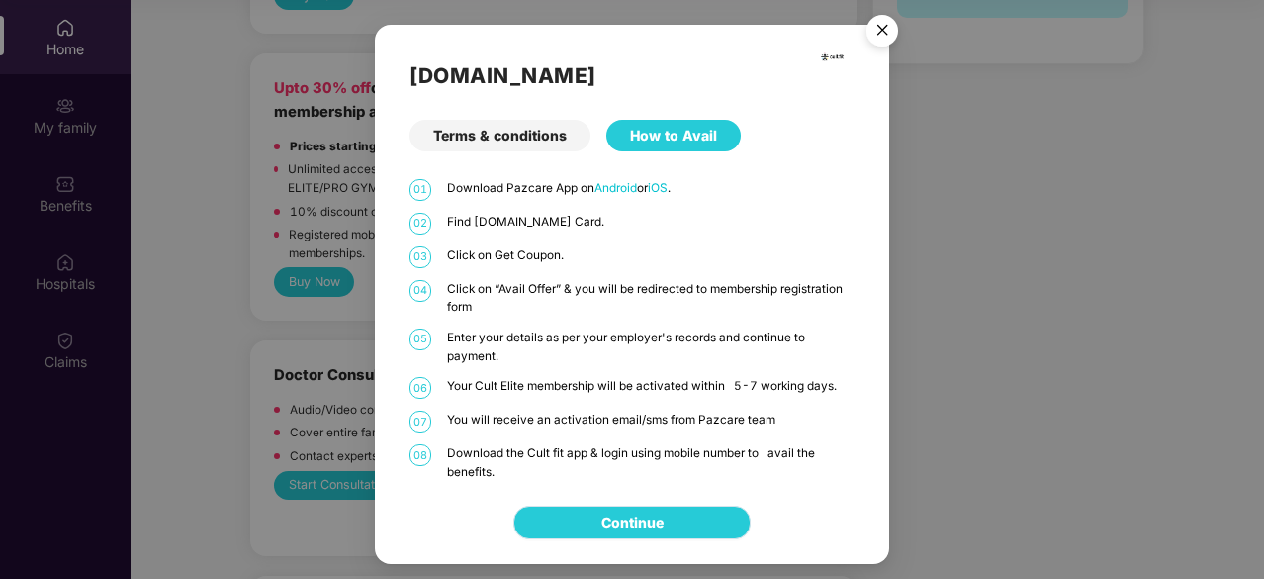
click at [601, 511] on link "Continue" at bounding box center [632, 522] width 62 height 22
click at [891, 31] on img "Close" at bounding box center [882, 33] width 55 height 55
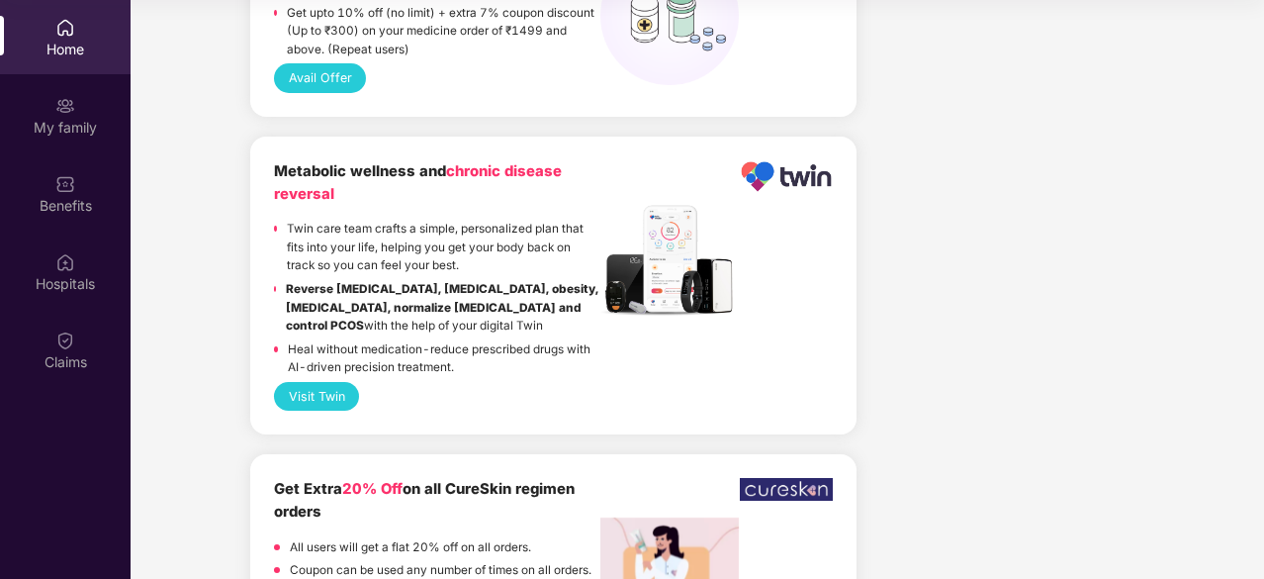
scroll to position [1582, 0]
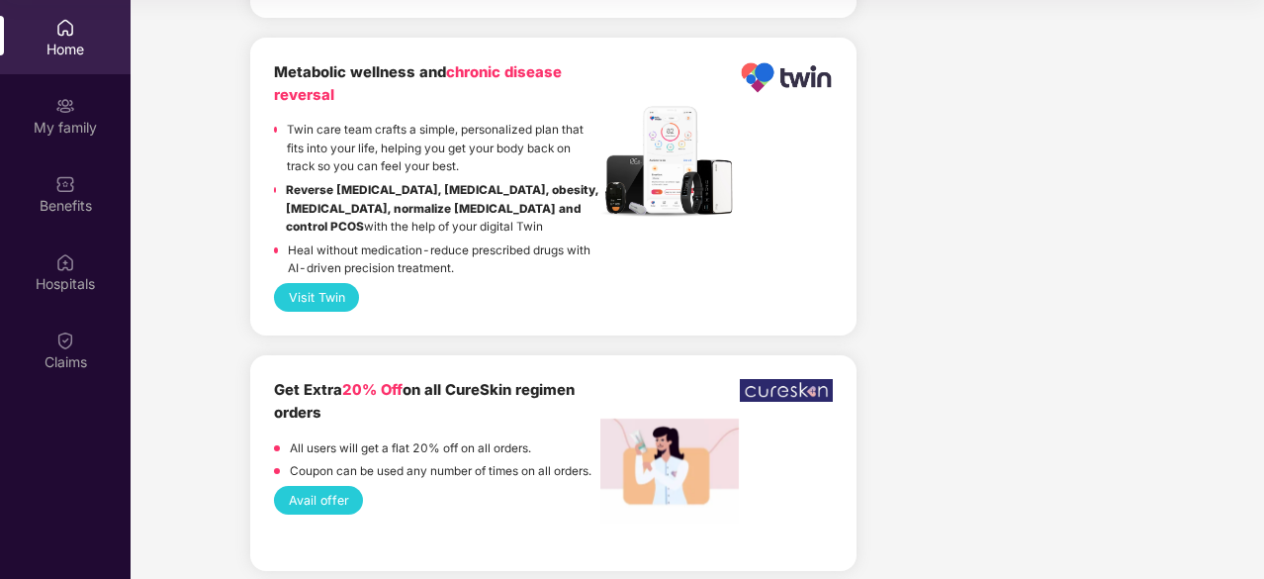
click at [346, 292] on button "Visit Twin" at bounding box center [316, 297] width 85 height 29
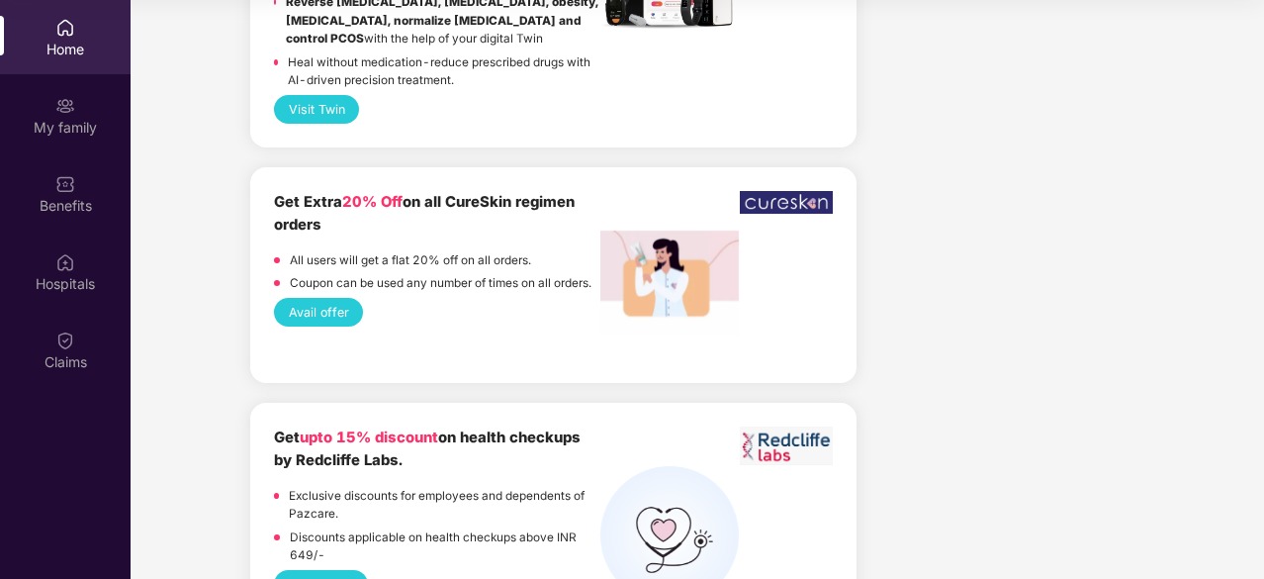
scroll to position [1978, 0]
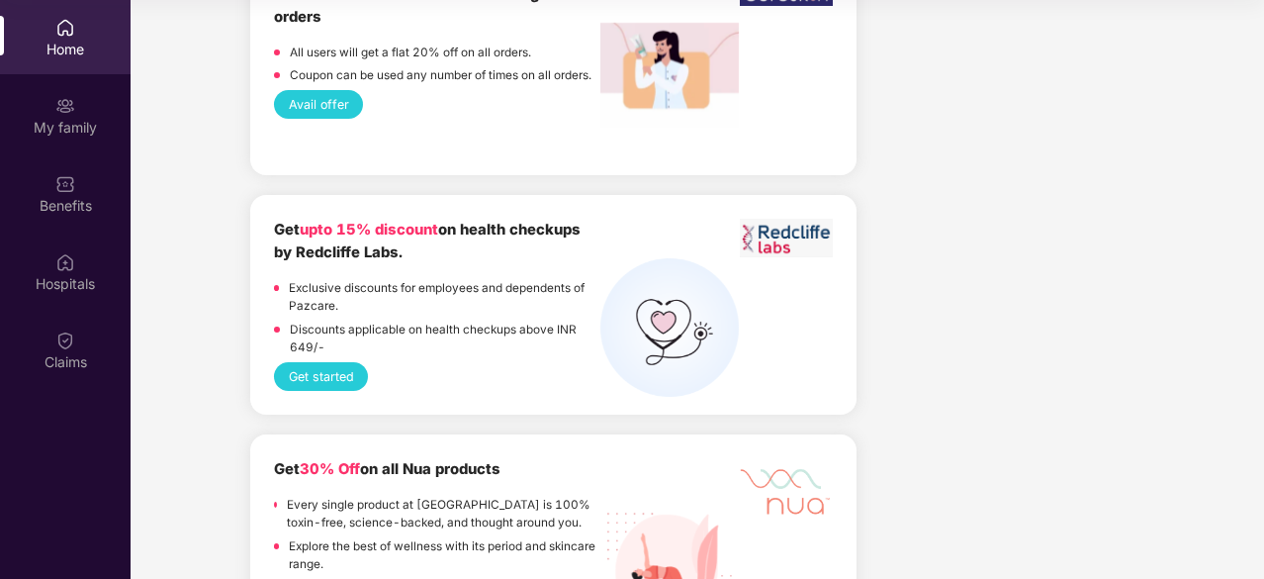
click at [299, 382] on button "Get started" at bounding box center [321, 376] width 94 height 29
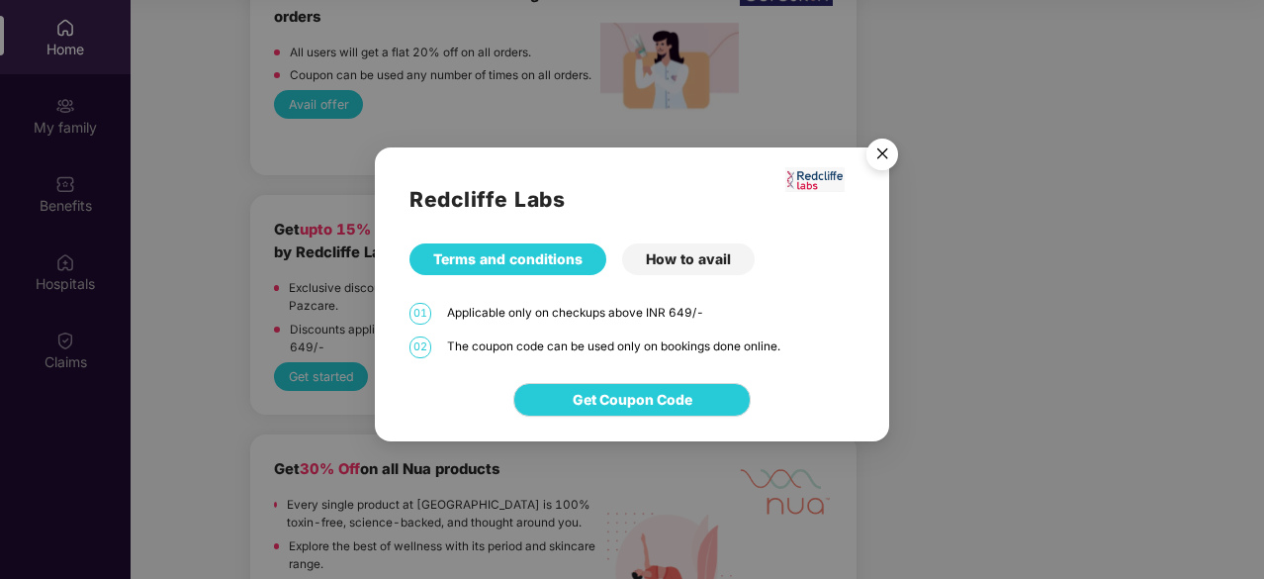
click at [680, 258] on div "How to avail" at bounding box center [688, 259] width 133 height 32
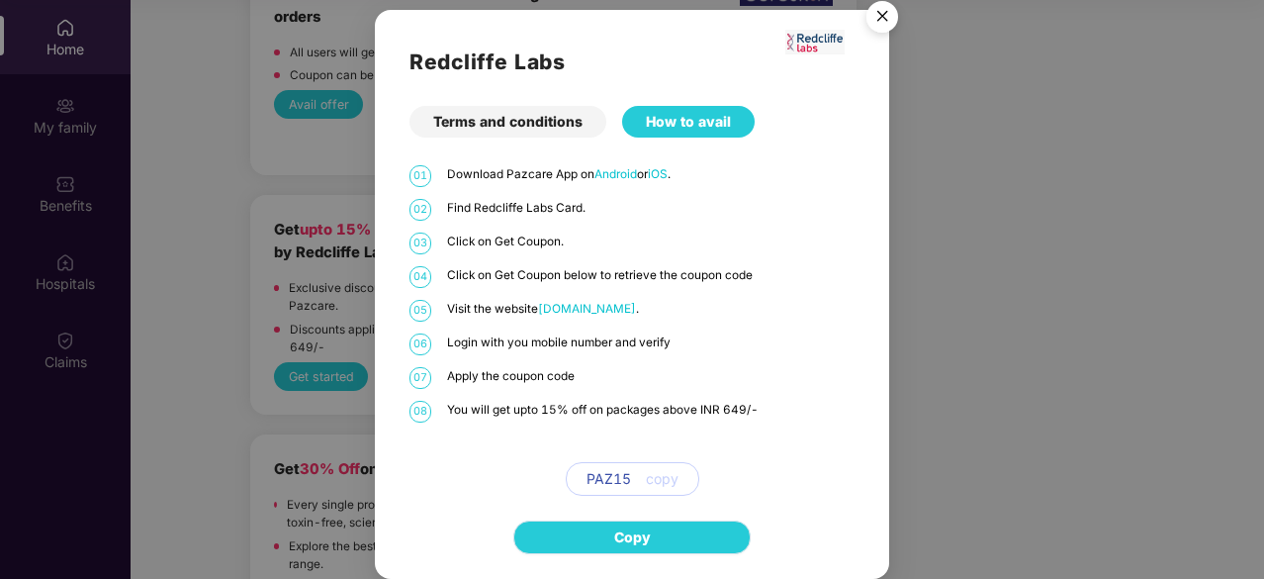
click at [616, 541] on span "Copy" at bounding box center [632, 537] width 37 height 22
click at [578, 302] on span "[DOMAIN_NAME]" at bounding box center [587, 309] width 98 height 14
